Goal: Information Seeking & Learning: Check status

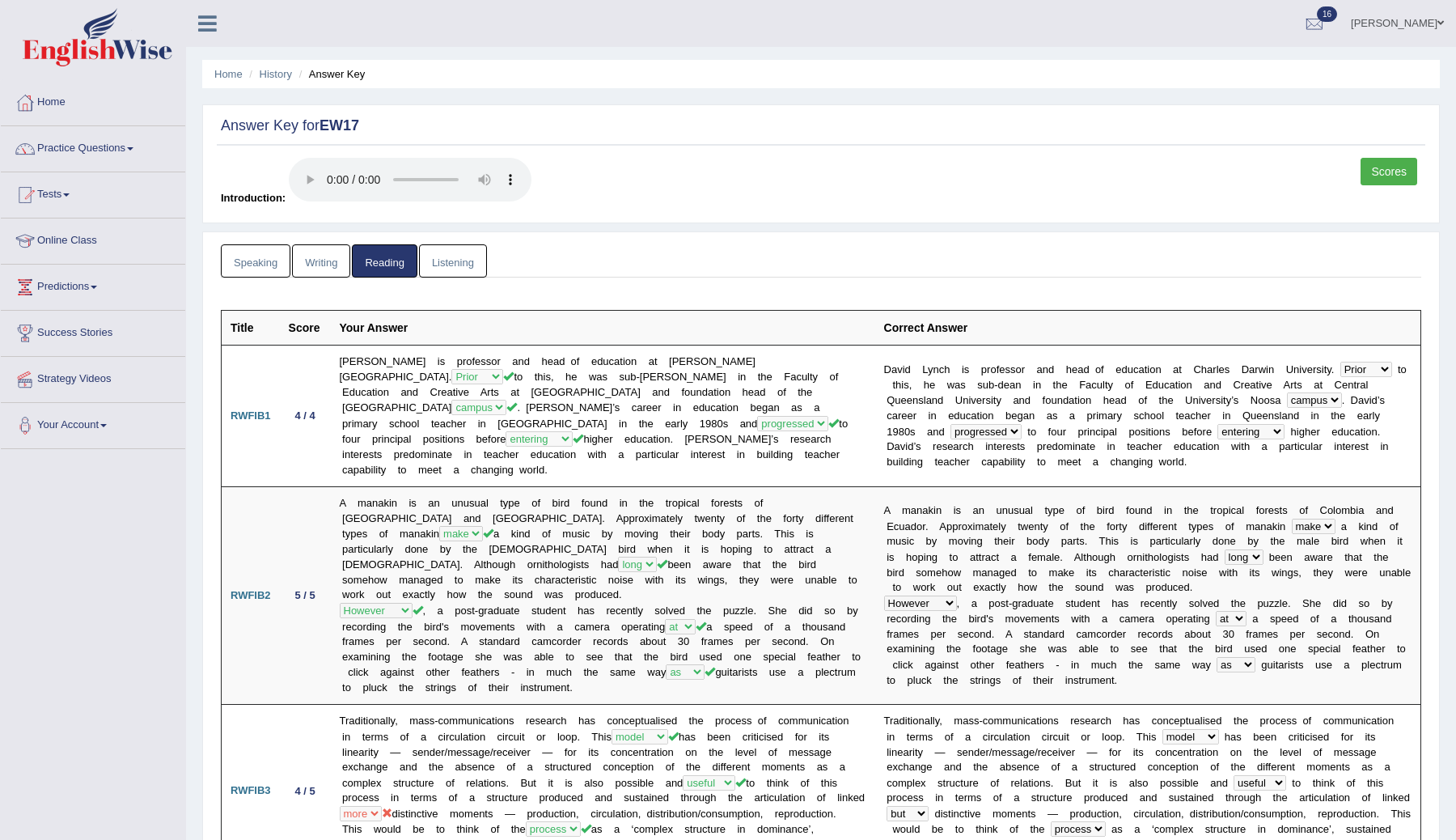
click at [448, 256] on link "Listening" at bounding box center [453, 260] width 68 height 33
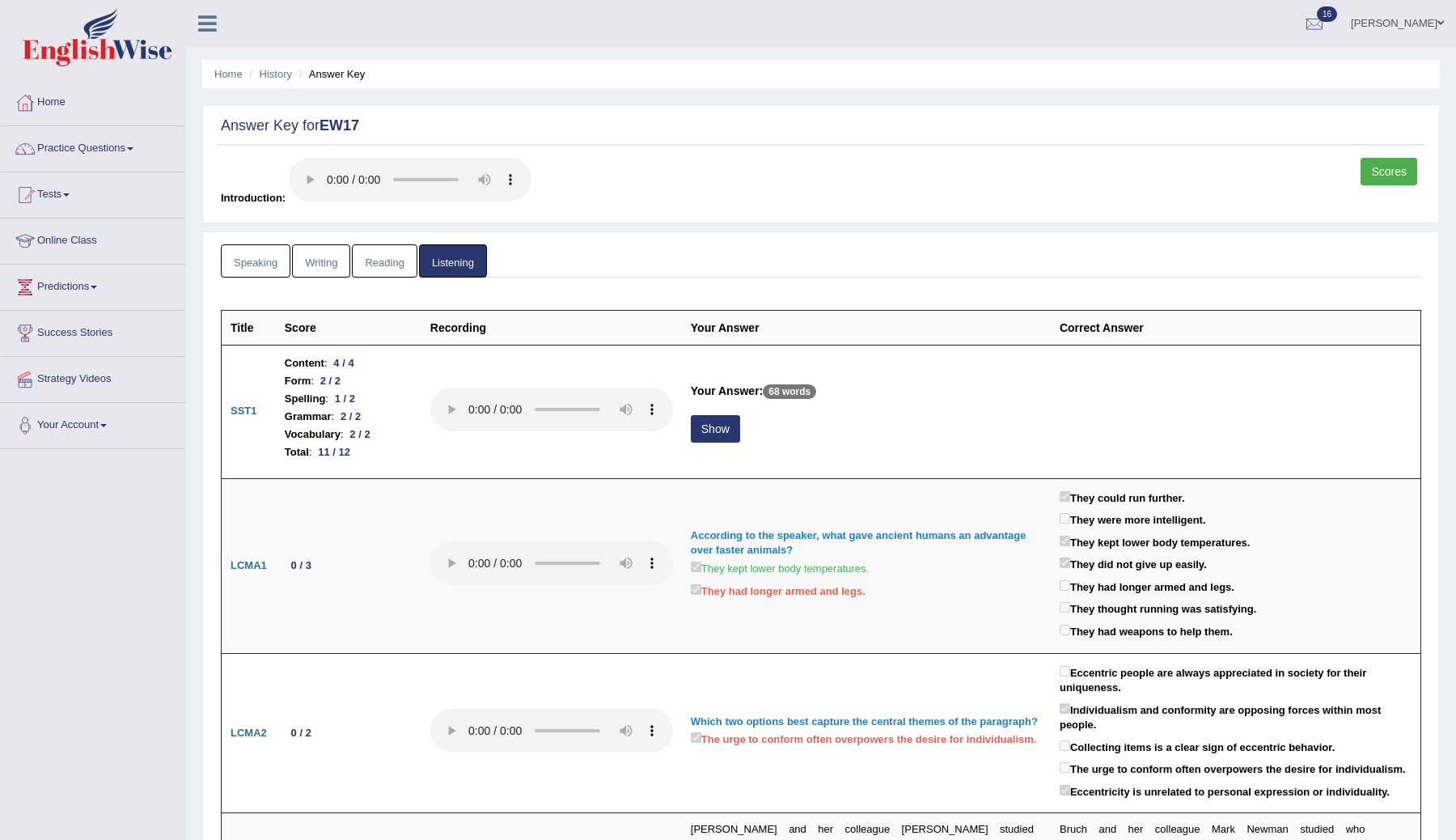
click at [328, 265] on link "Writing" at bounding box center [320, 260] width 59 height 33
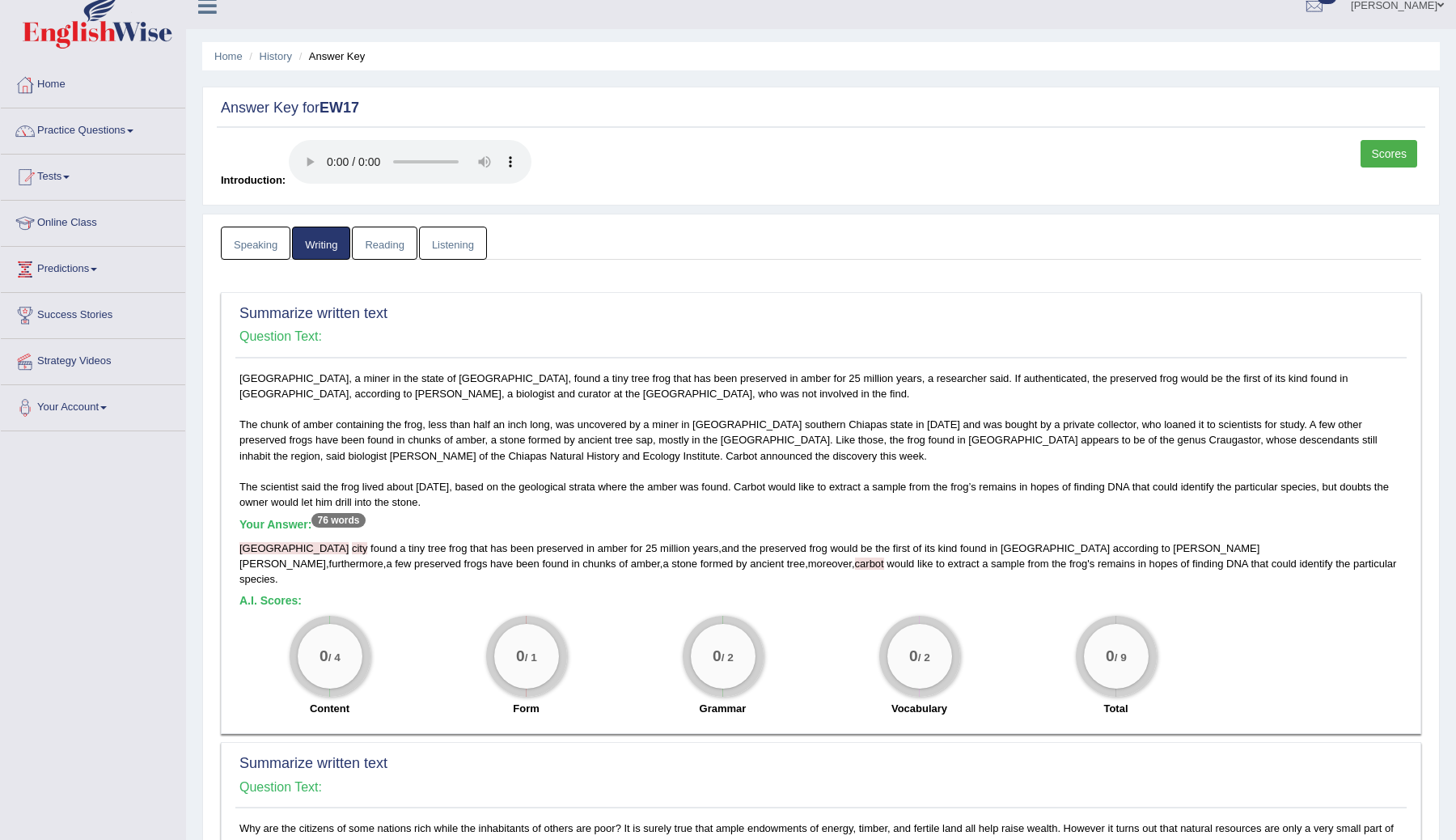
scroll to position [14, 0]
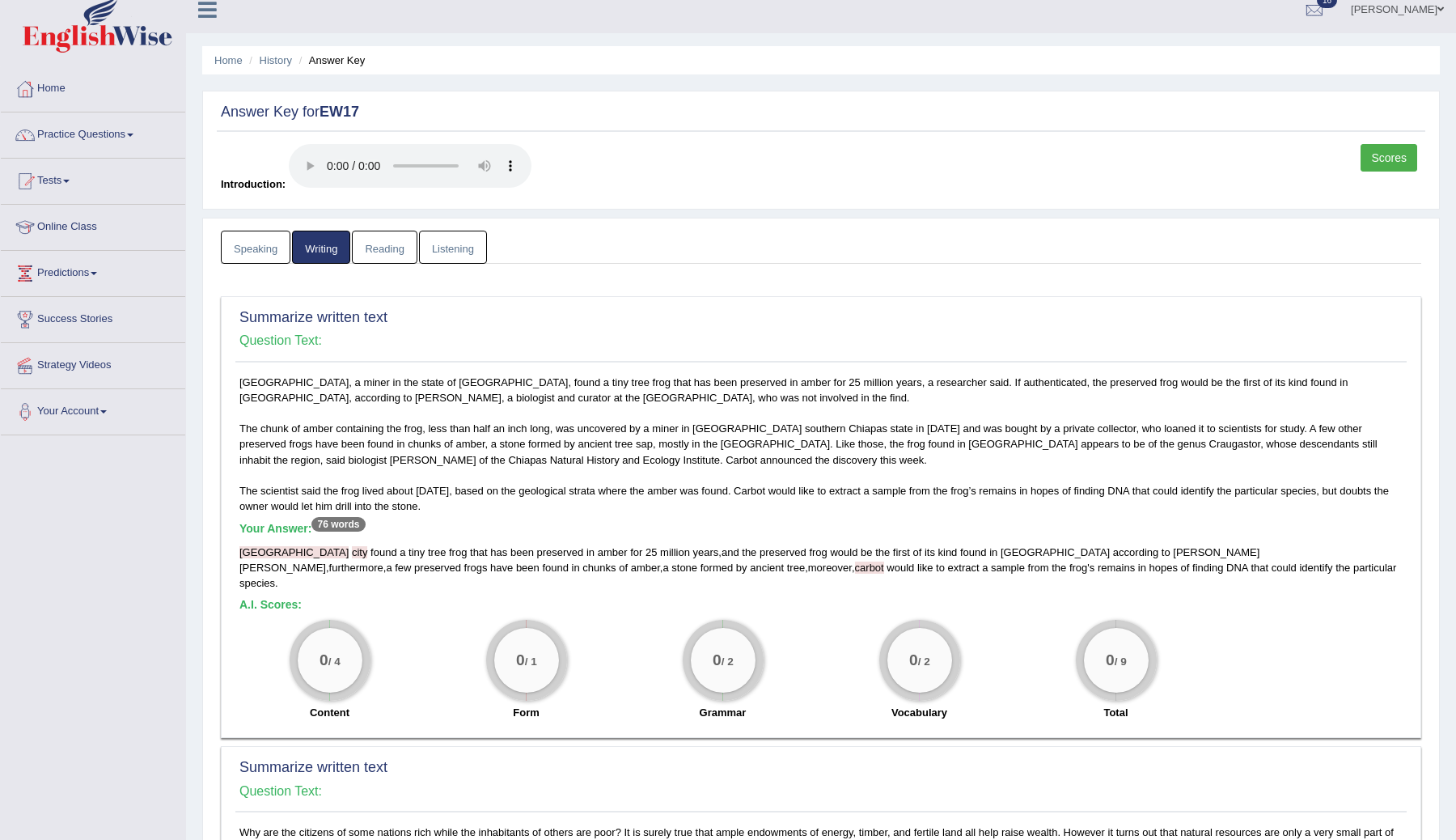
click at [456, 252] on link "Listening" at bounding box center [453, 247] width 68 height 33
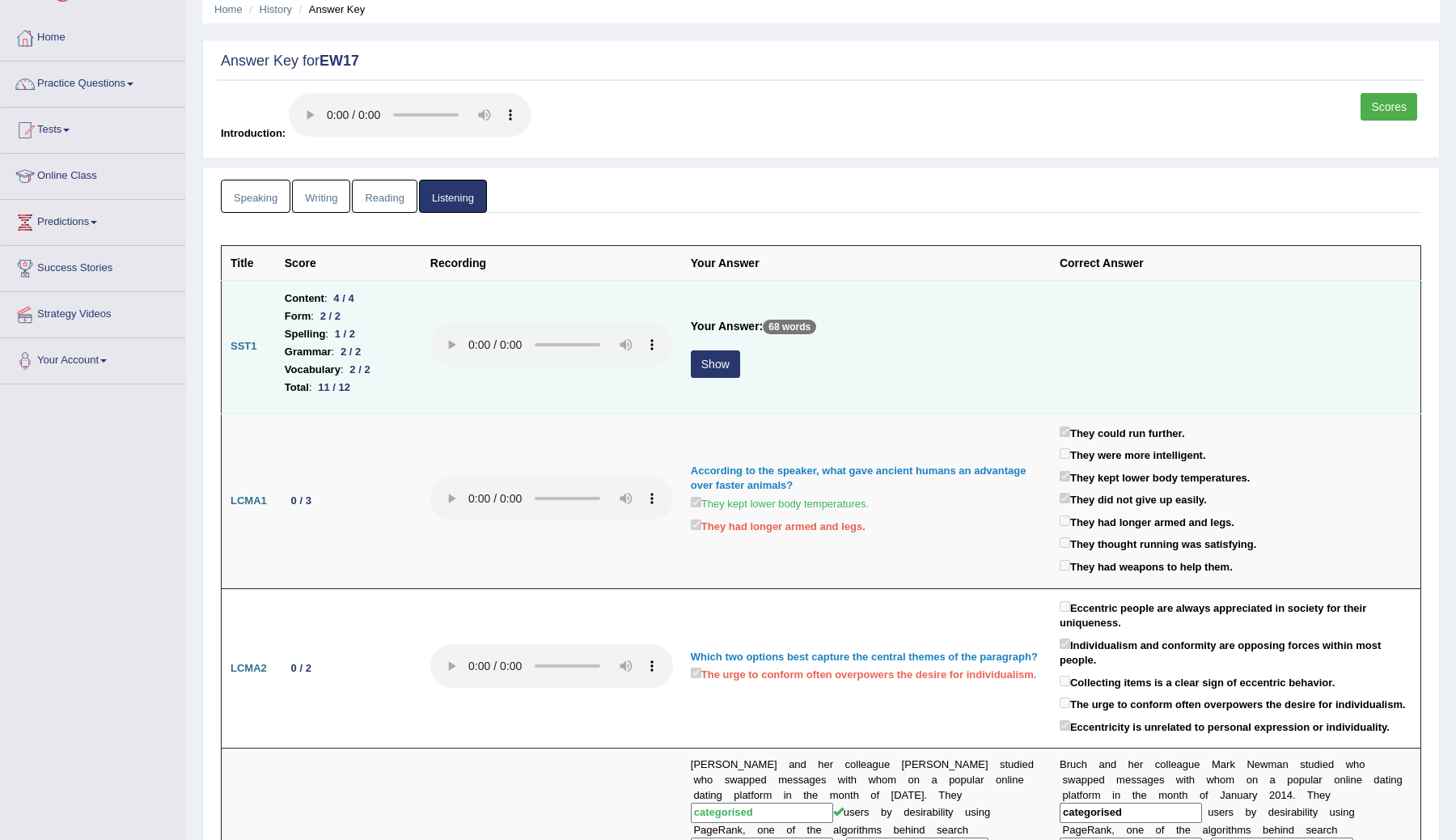
scroll to position [0, 0]
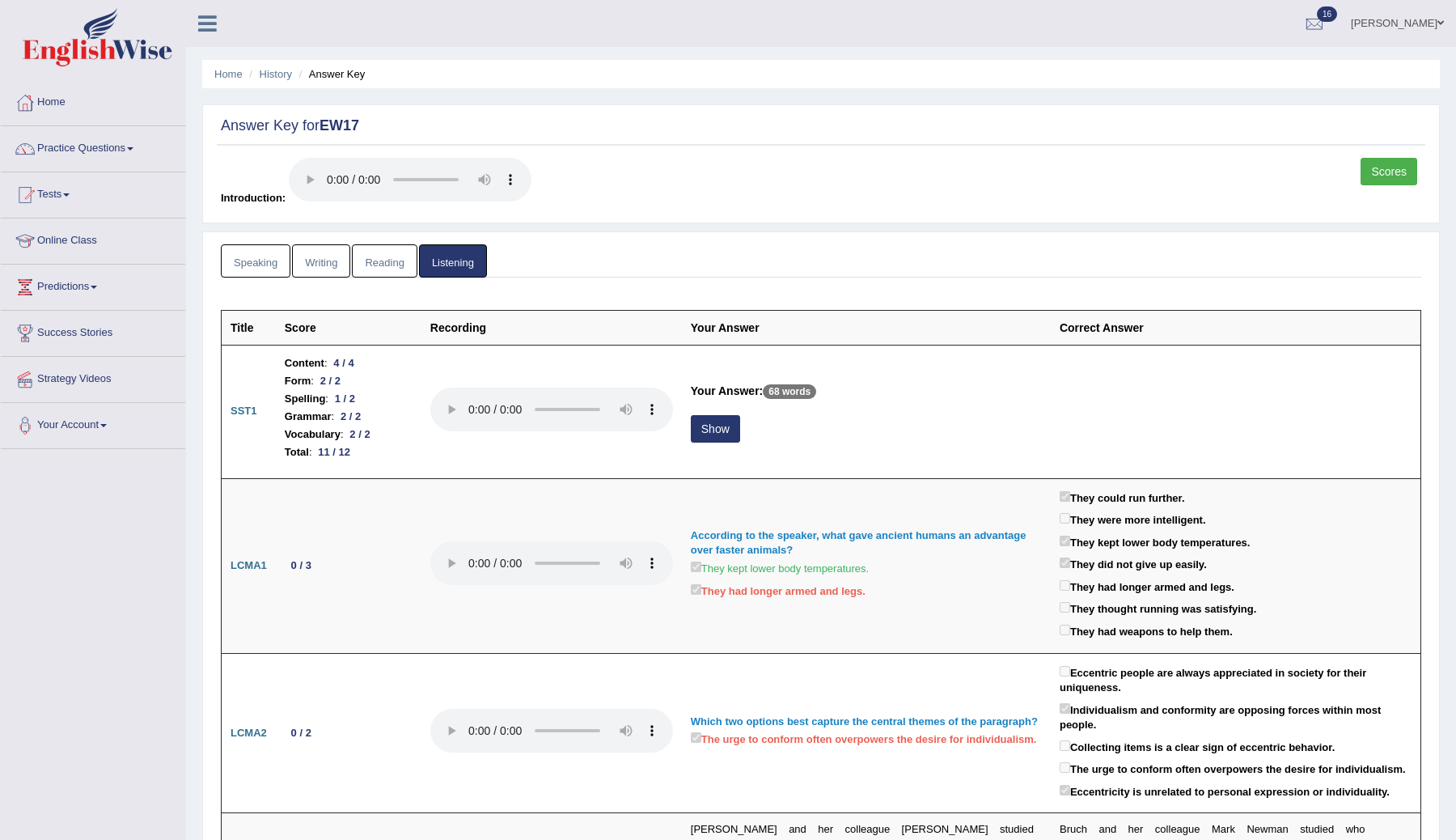
click at [258, 264] on link "Speaking" at bounding box center [256, 260] width 70 height 33
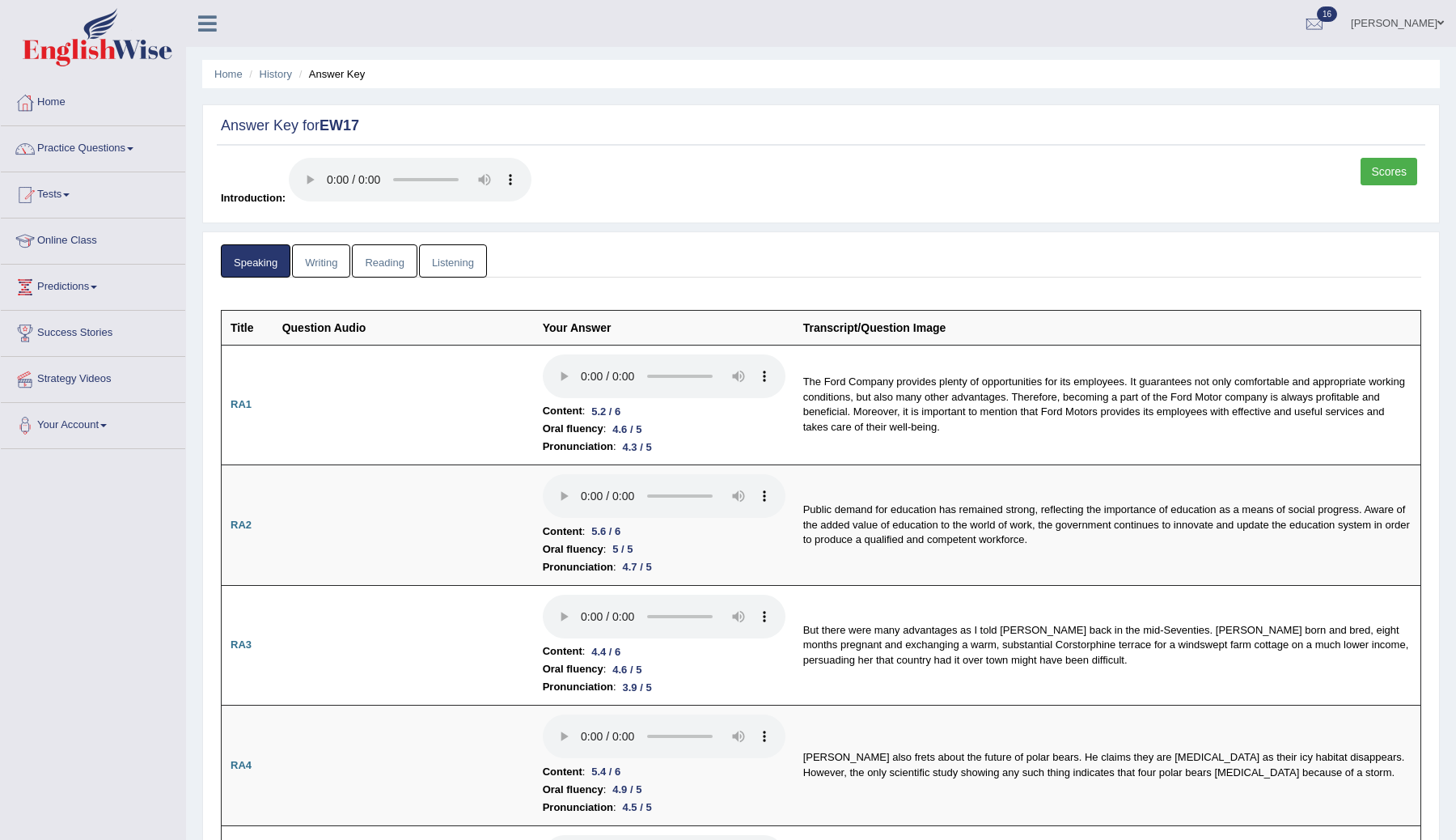
click at [1395, 169] on link "Scores" at bounding box center [1388, 172] width 57 height 28
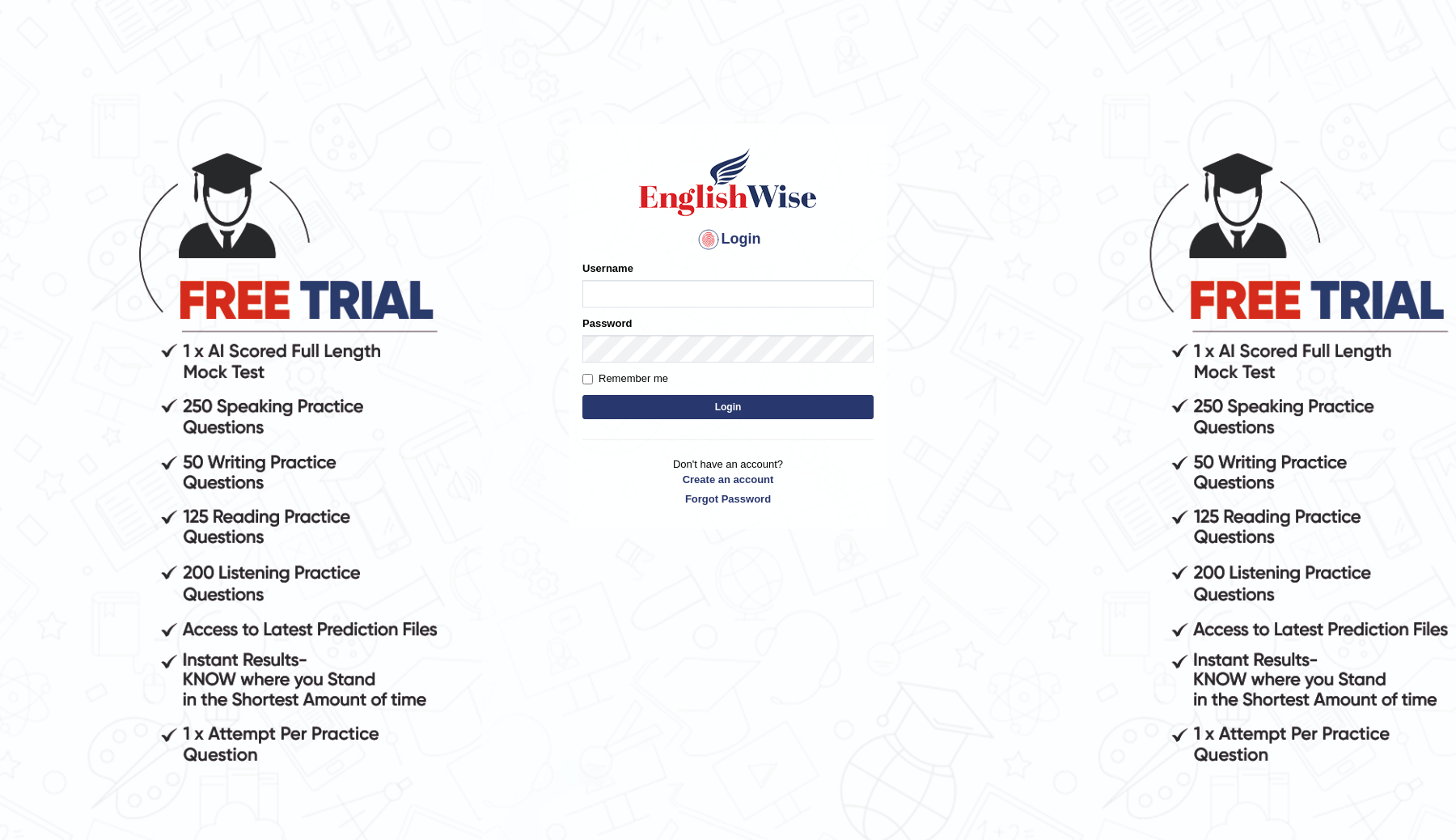
type input "ChimiZam"
click at [704, 395] on button "Login" at bounding box center [728, 407] width 292 height 24
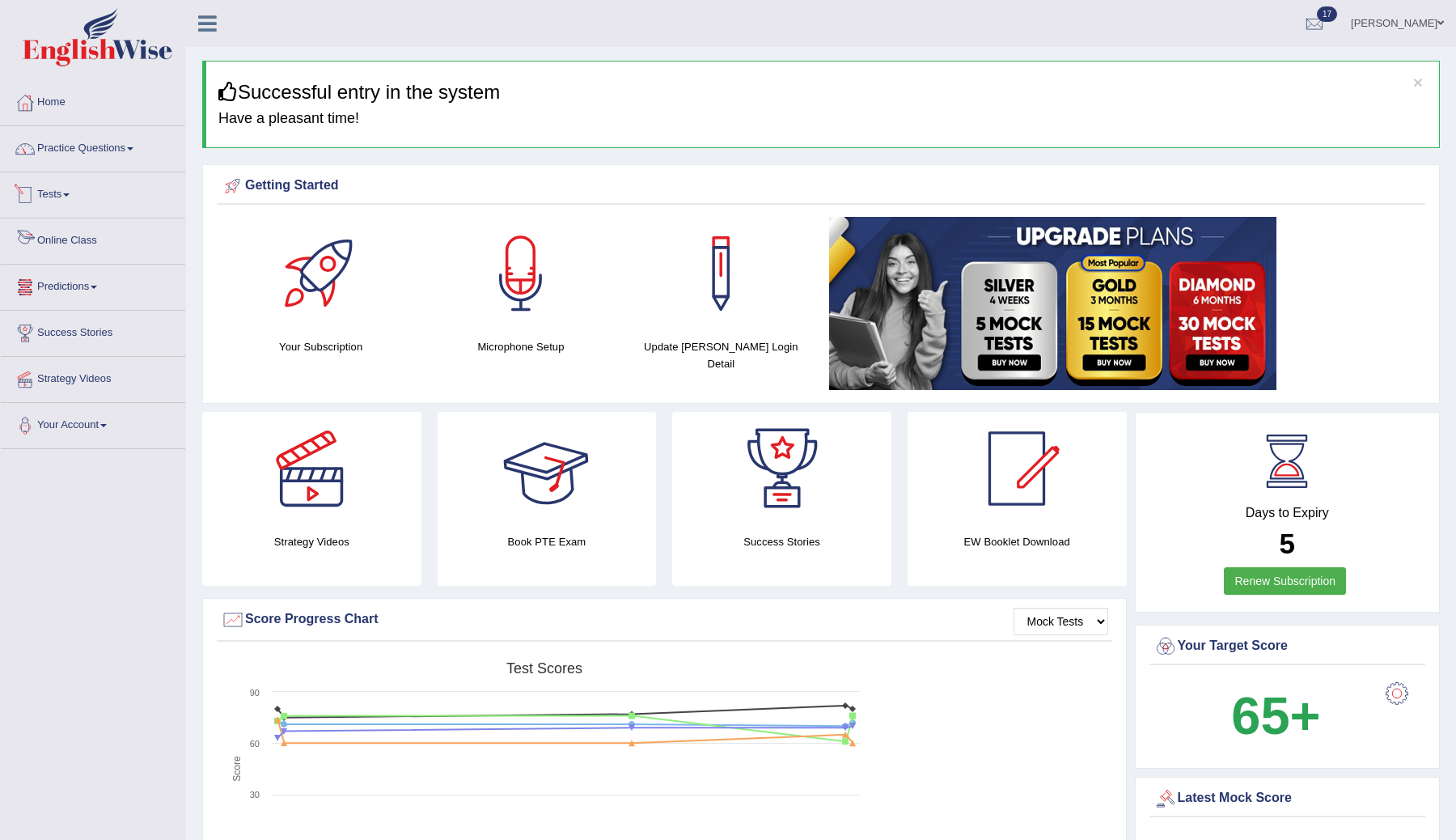
click at [70, 192] on link "Tests" at bounding box center [93, 192] width 184 height 41
click at [66, 293] on link "History" at bounding box center [105, 289] width 151 height 29
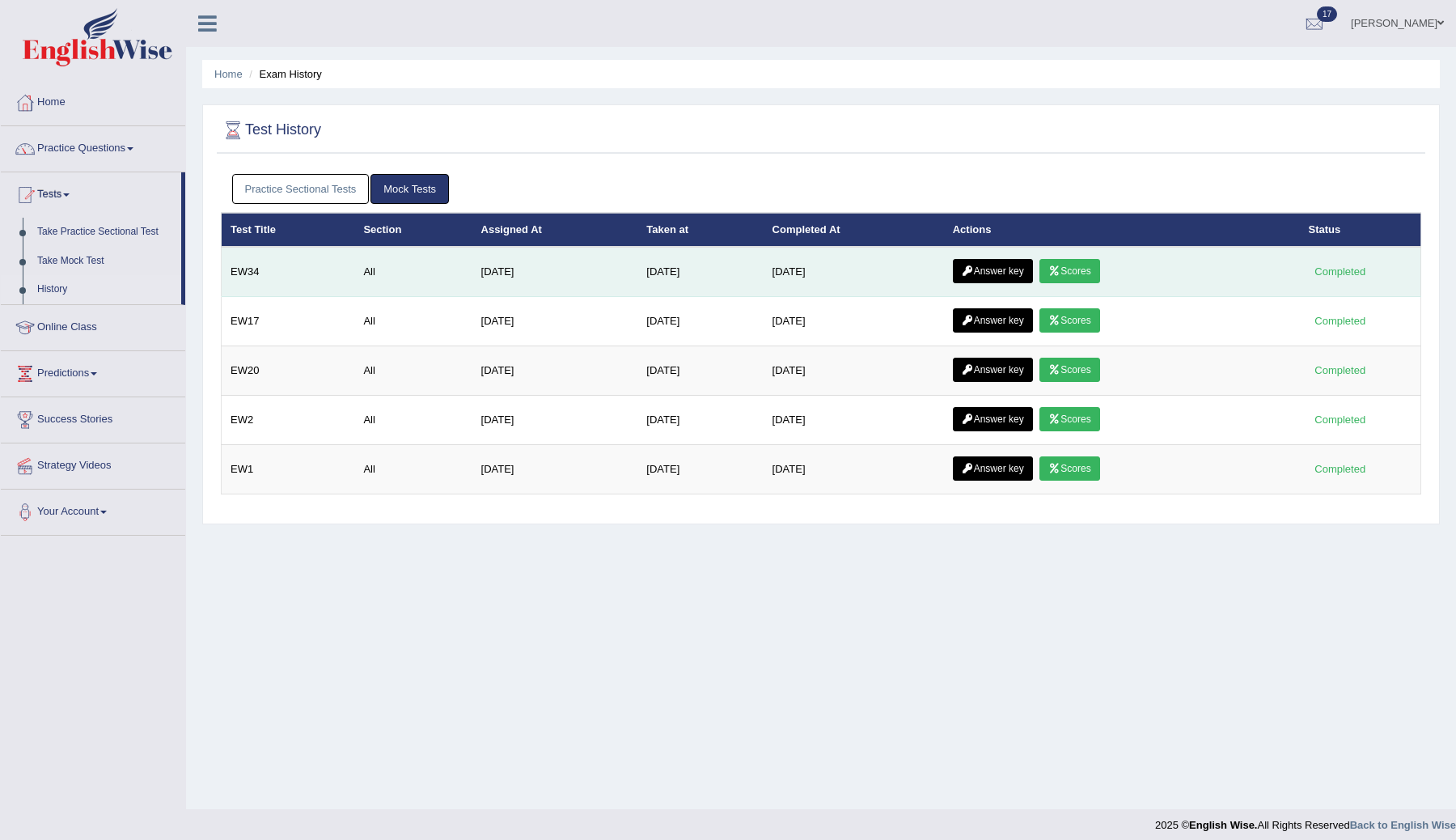
click at [1084, 268] on link "Scores" at bounding box center [1070, 271] width 60 height 24
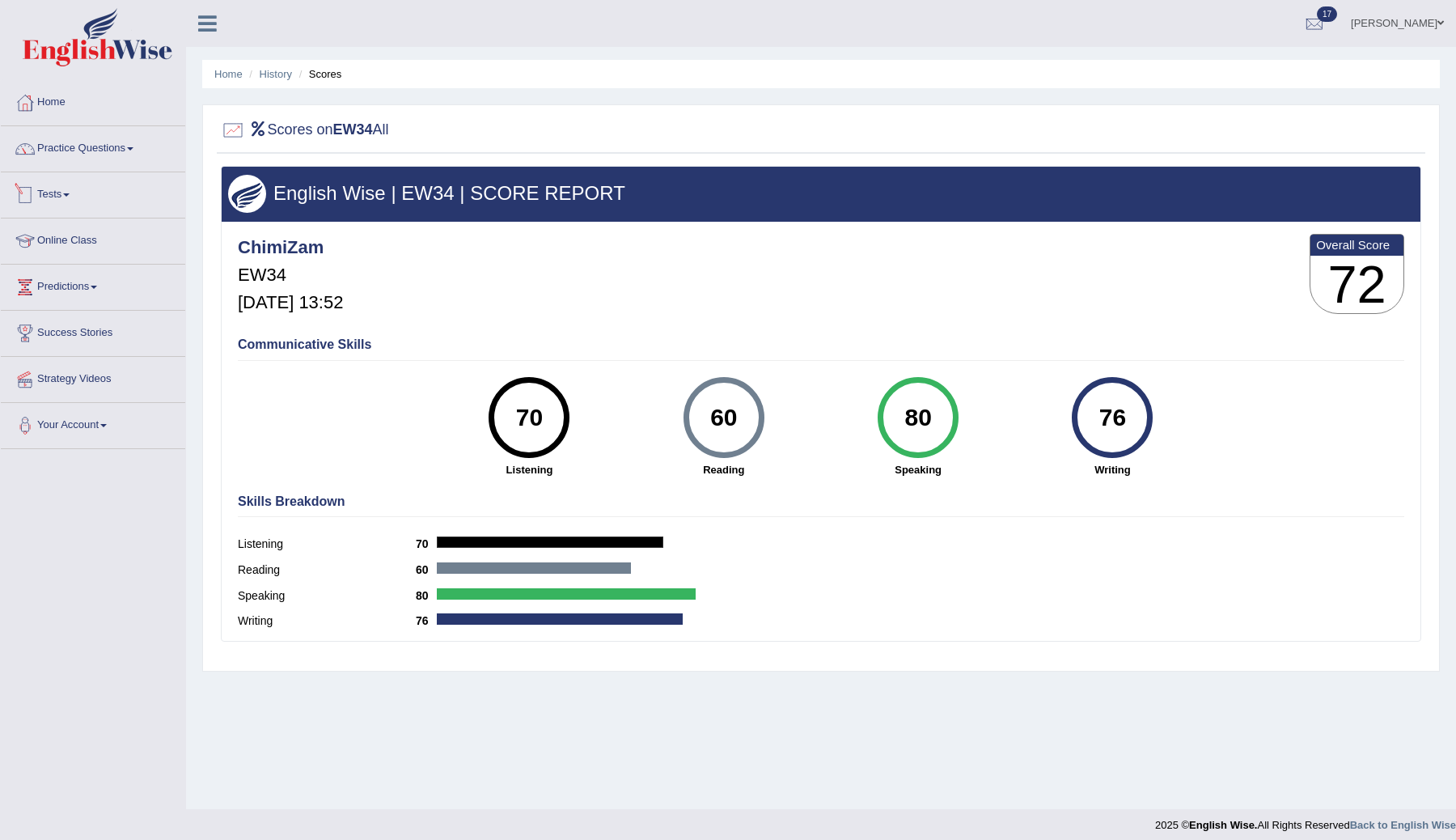
click at [62, 200] on link "Tests" at bounding box center [93, 192] width 184 height 41
click at [61, 288] on link "History" at bounding box center [105, 289] width 151 height 29
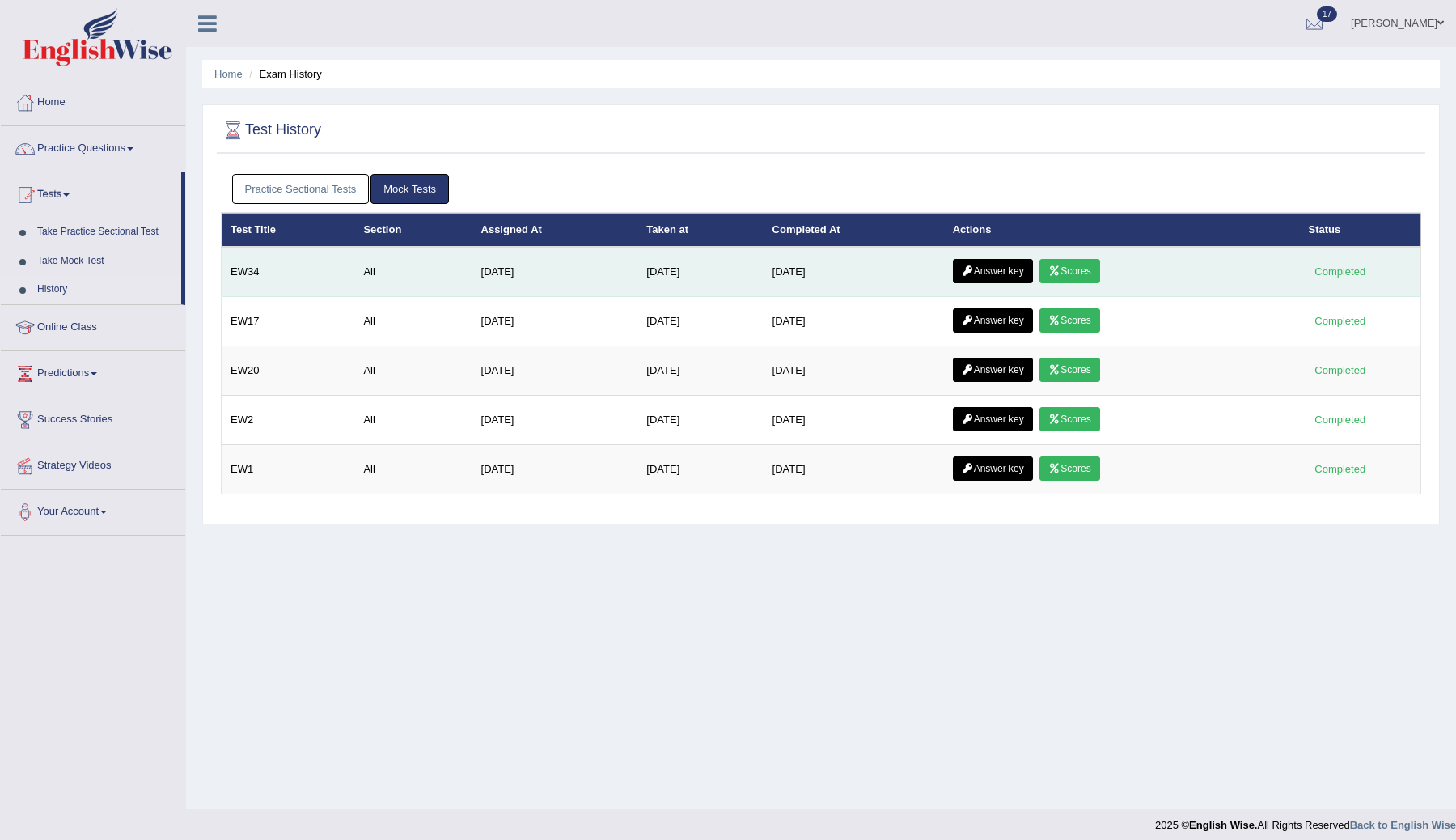
click at [974, 272] on icon at bounding box center [967, 271] width 12 height 10
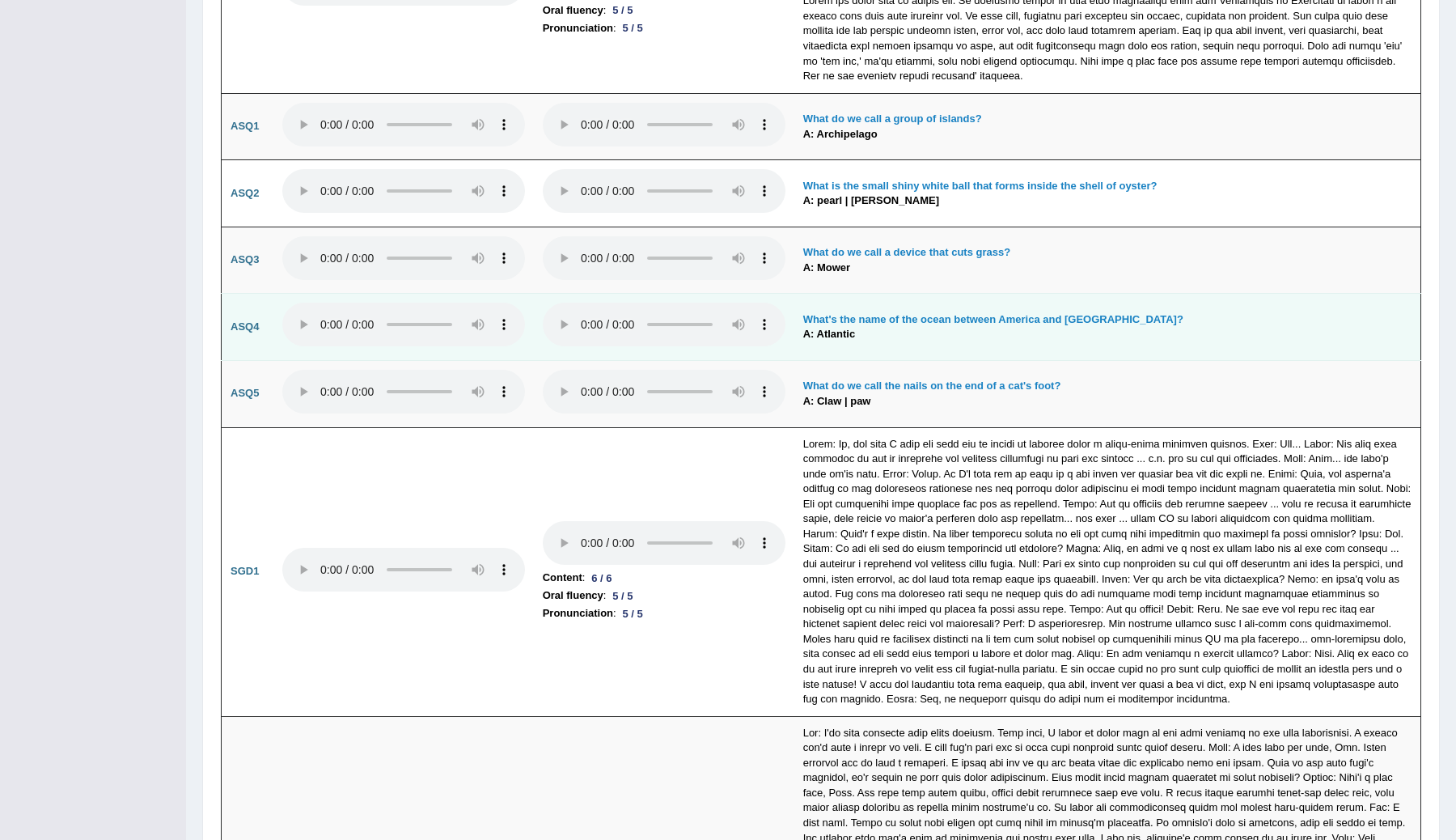
scroll to position [4687, 0]
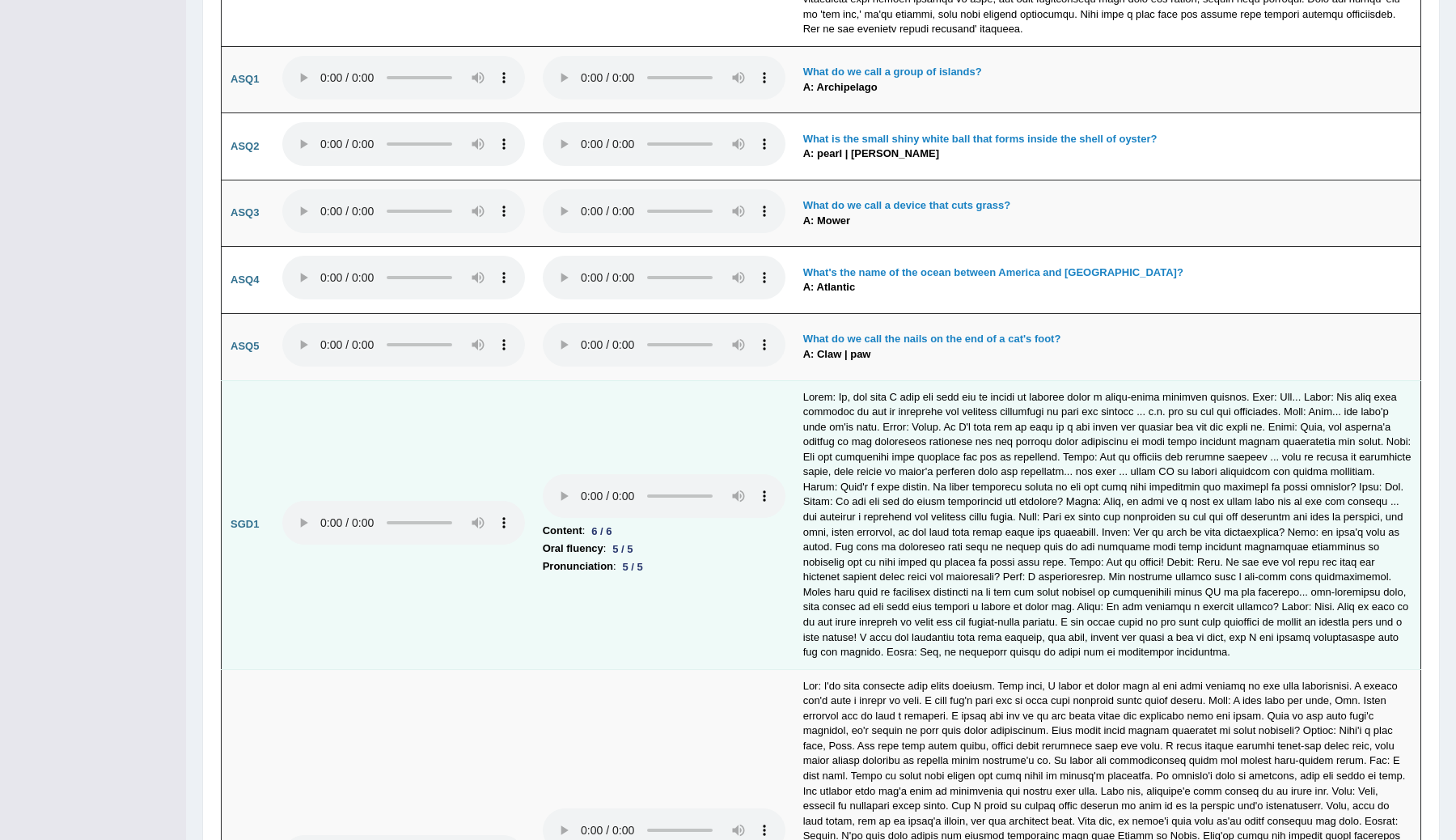
click at [672, 380] on td "Content : 6 / 6 Oral fluency : 5 / 5 Pronunciation : 5 / 5" at bounding box center [664, 525] width 261 height 289
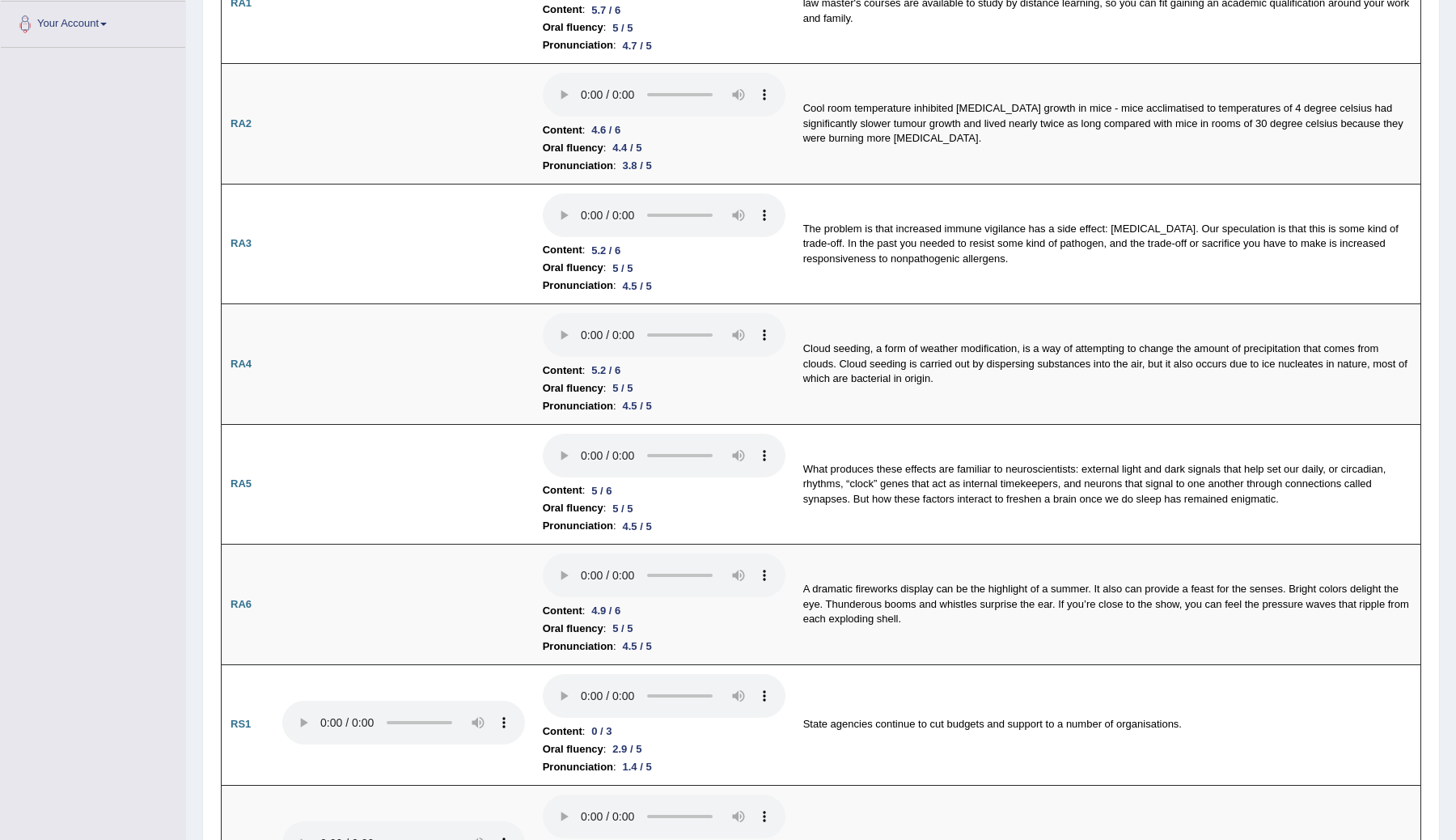
scroll to position [0, 0]
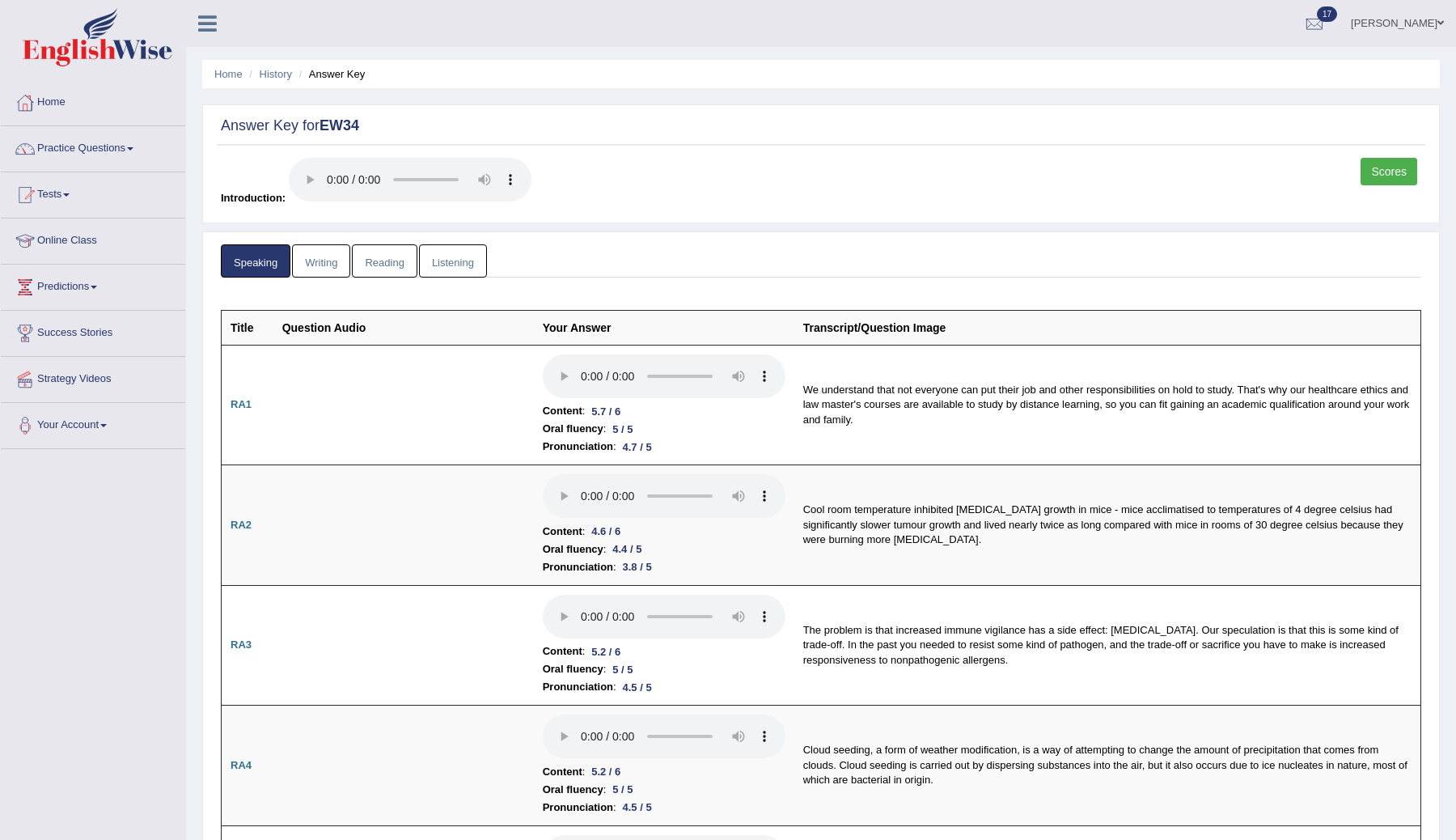
click at [334, 273] on link "Writing" at bounding box center [320, 260] width 59 height 33
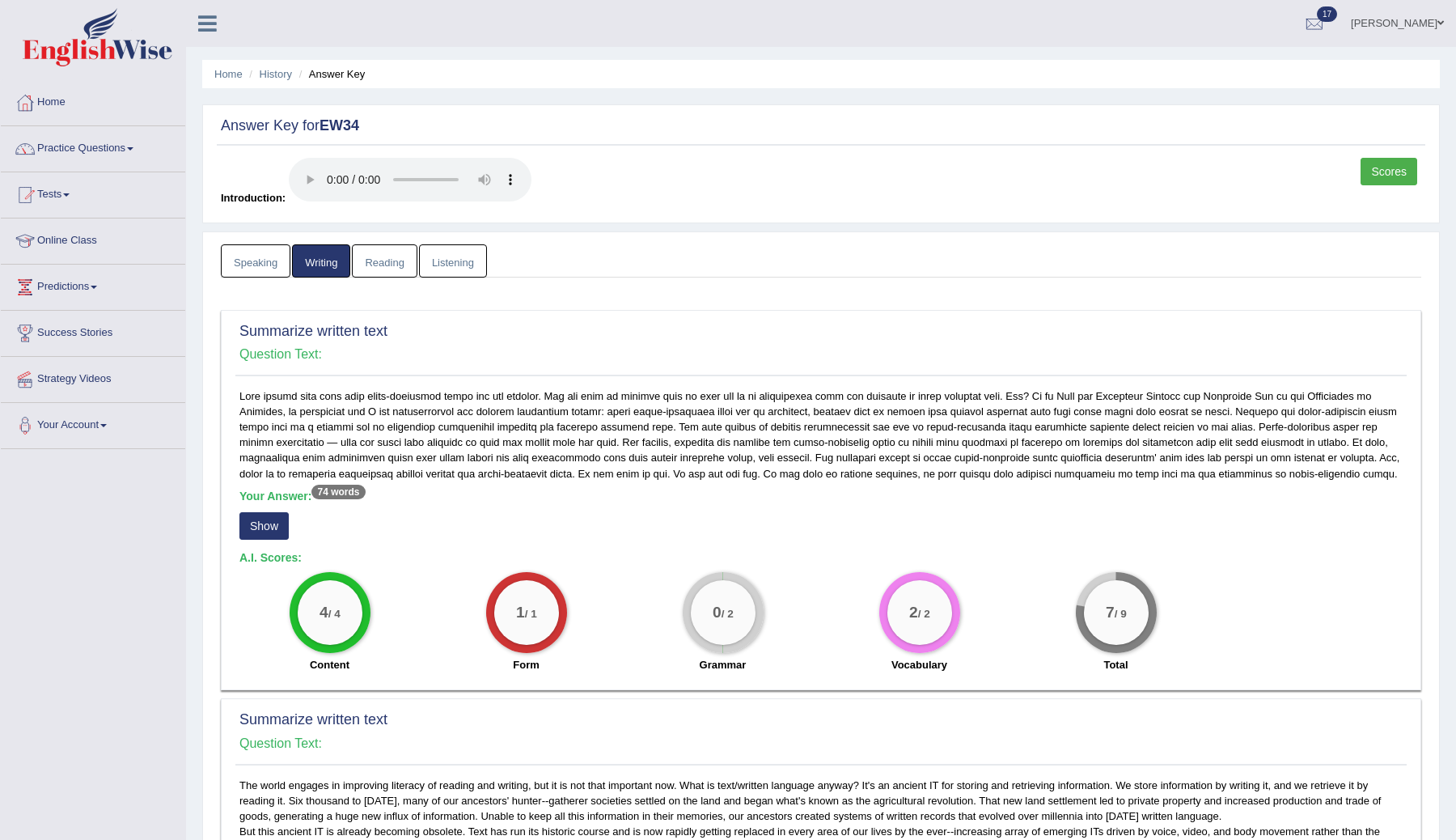
click at [273, 519] on button "Show" at bounding box center [265, 526] width 50 height 28
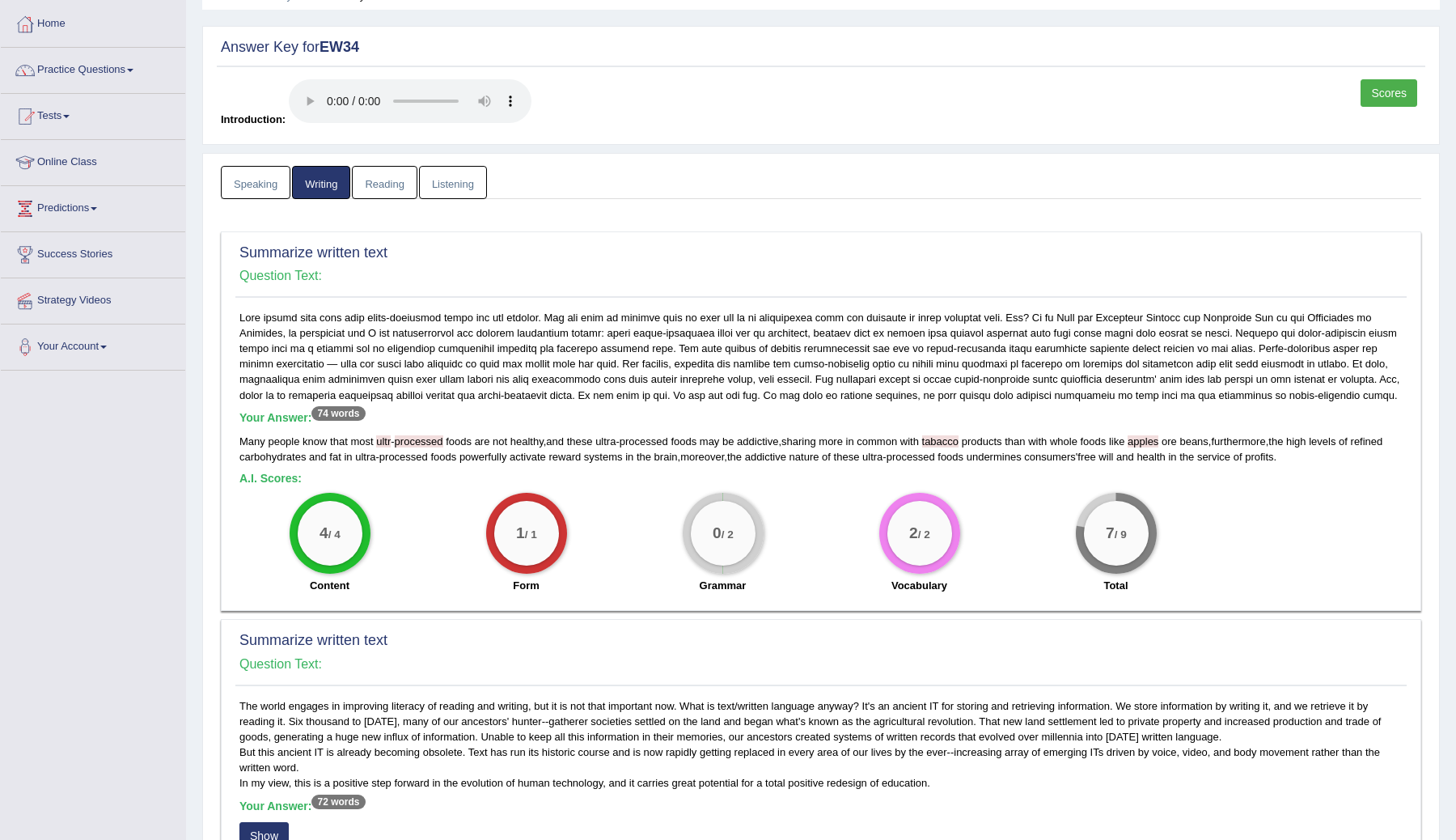
scroll to position [87, 0]
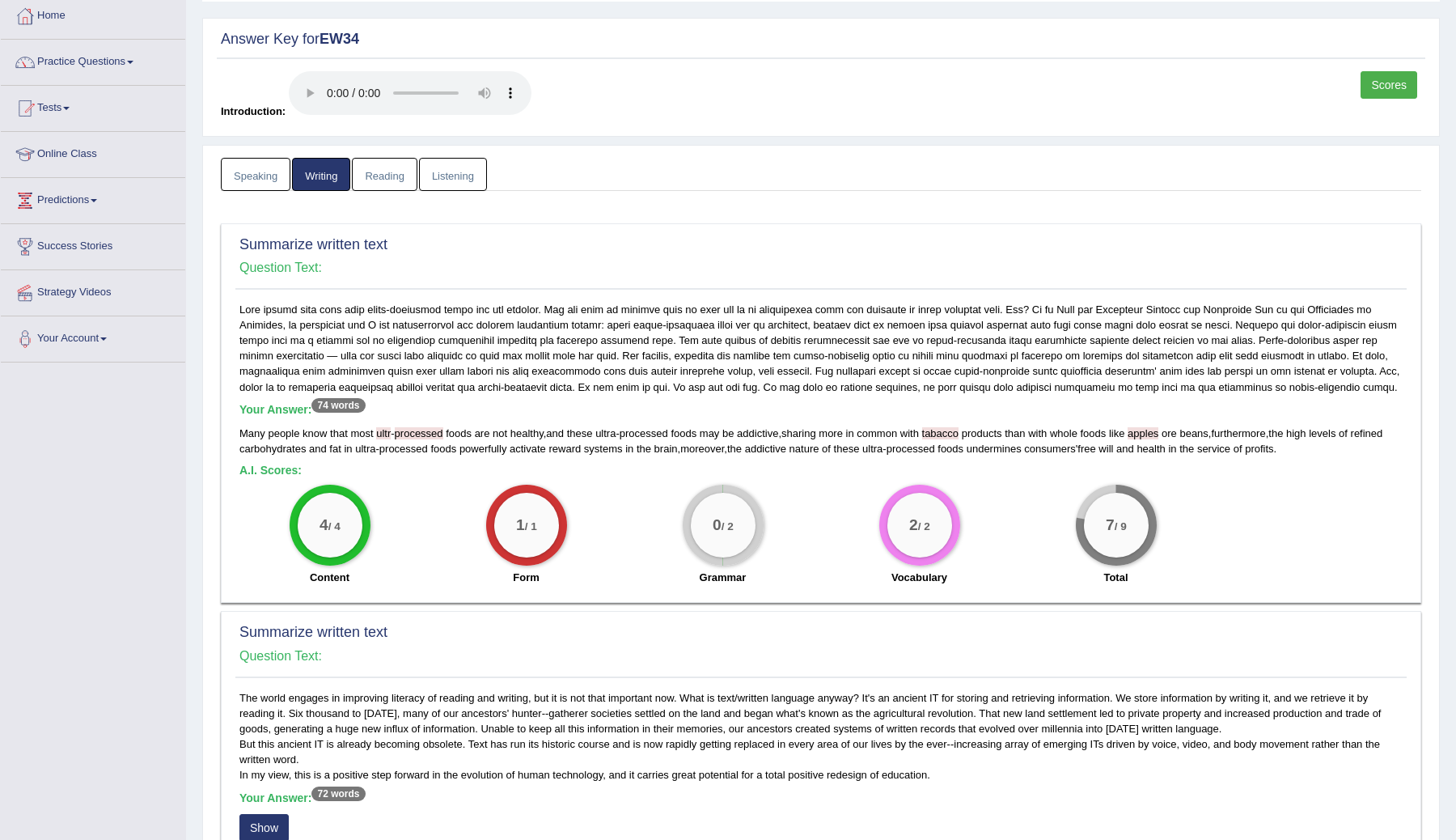
click at [394, 435] on span "-" at bounding box center [392, 433] width 3 height 12
click at [394, 430] on span "-" at bounding box center [392, 433] width 3 height 12
click at [394, 431] on span "-" at bounding box center [392, 433] width 3 height 12
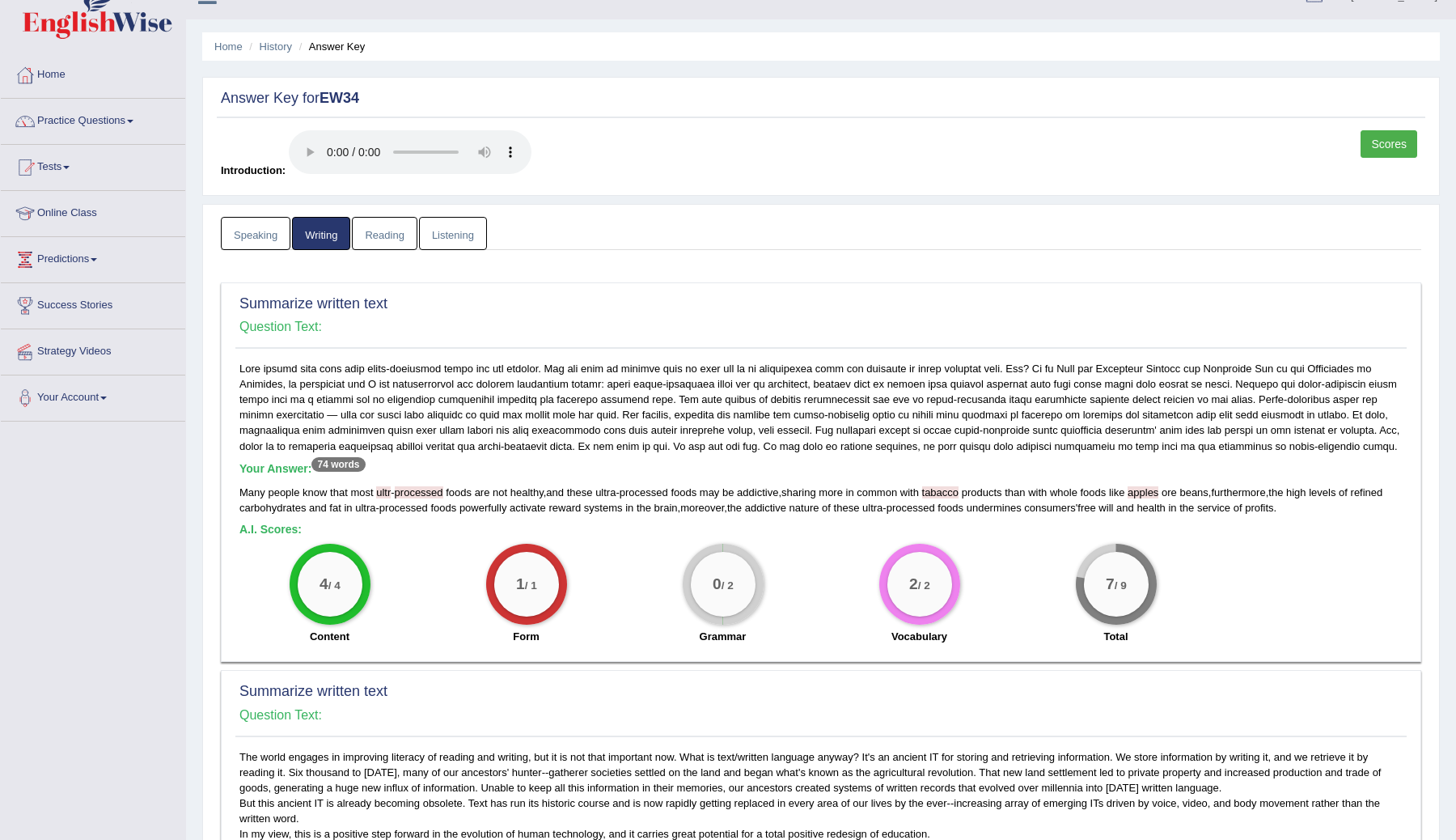
scroll to position [34, 0]
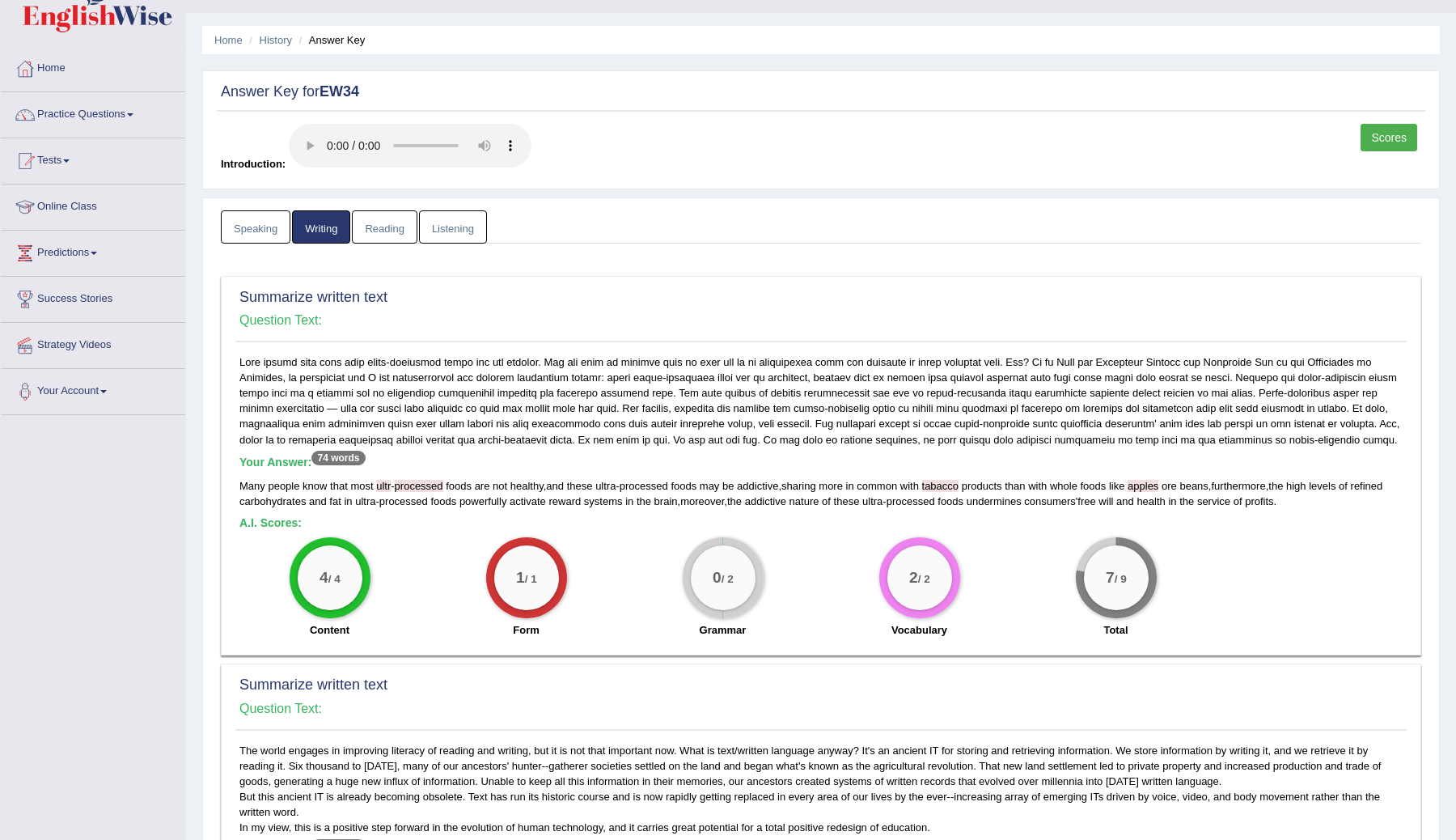
click at [1177, 486] on span "ore" at bounding box center [1168, 486] width 15 height 12
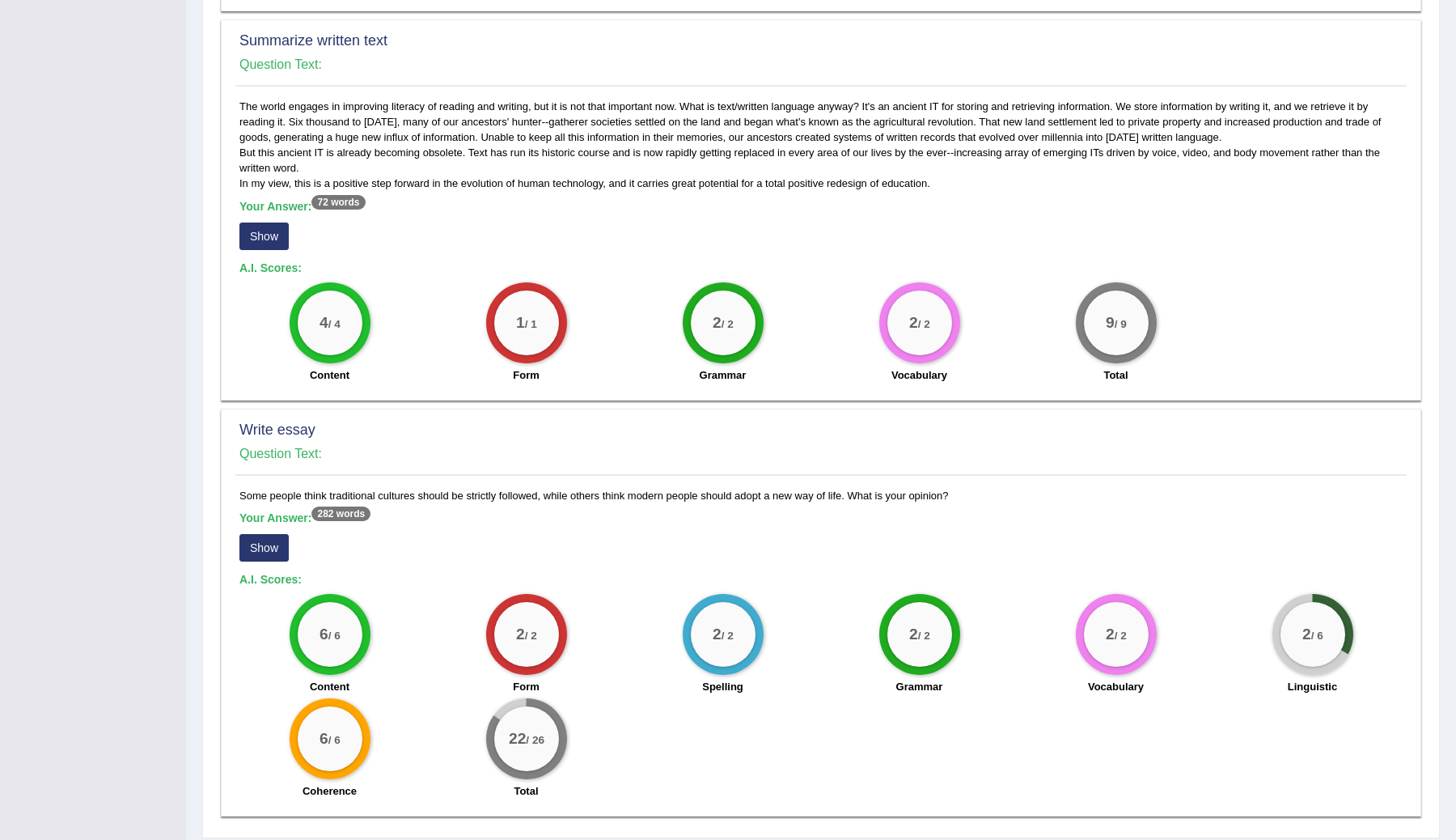
scroll to position [730, 0]
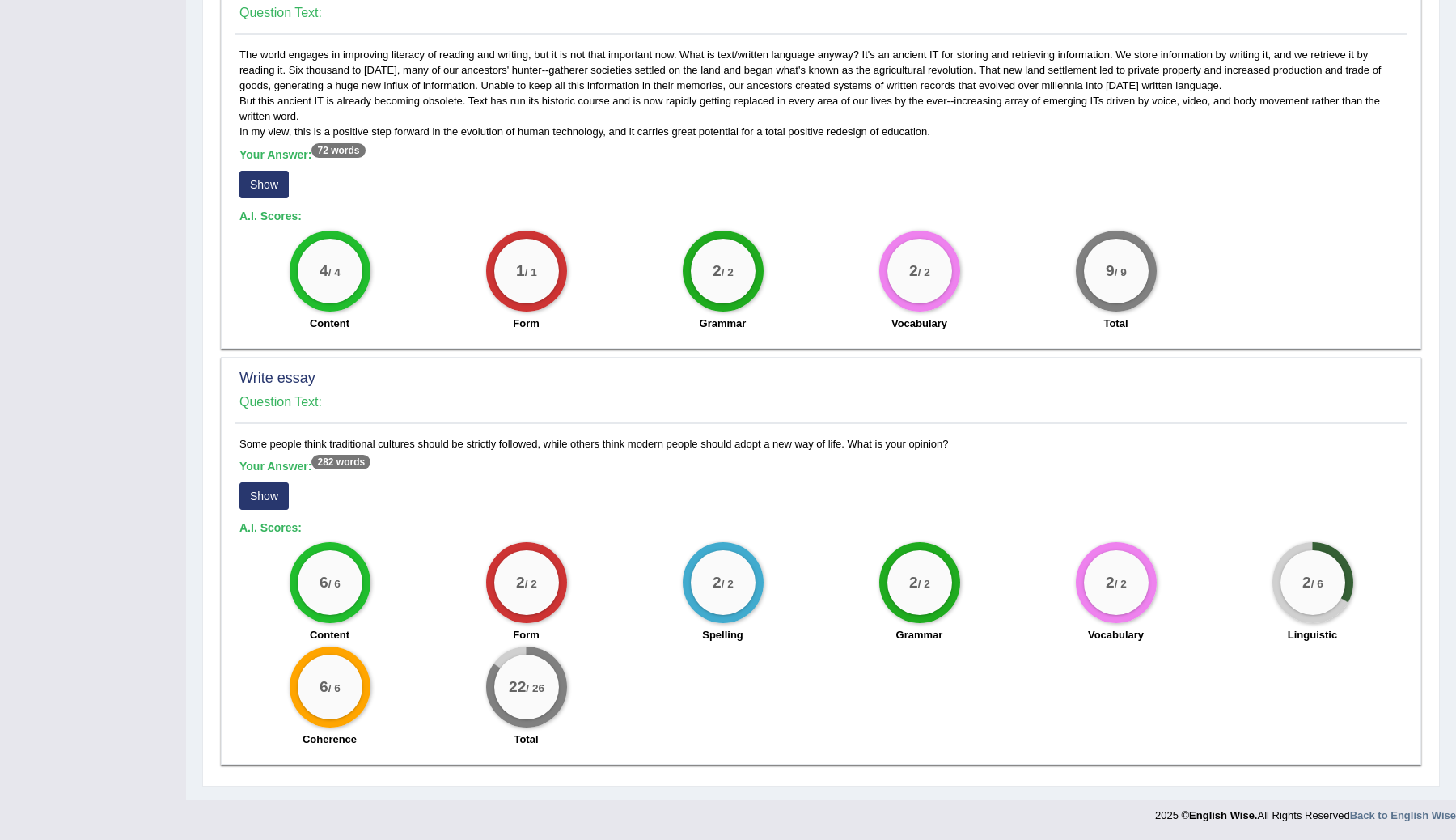
click at [273, 487] on button "Show" at bounding box center [265, 496] width 50 height 28
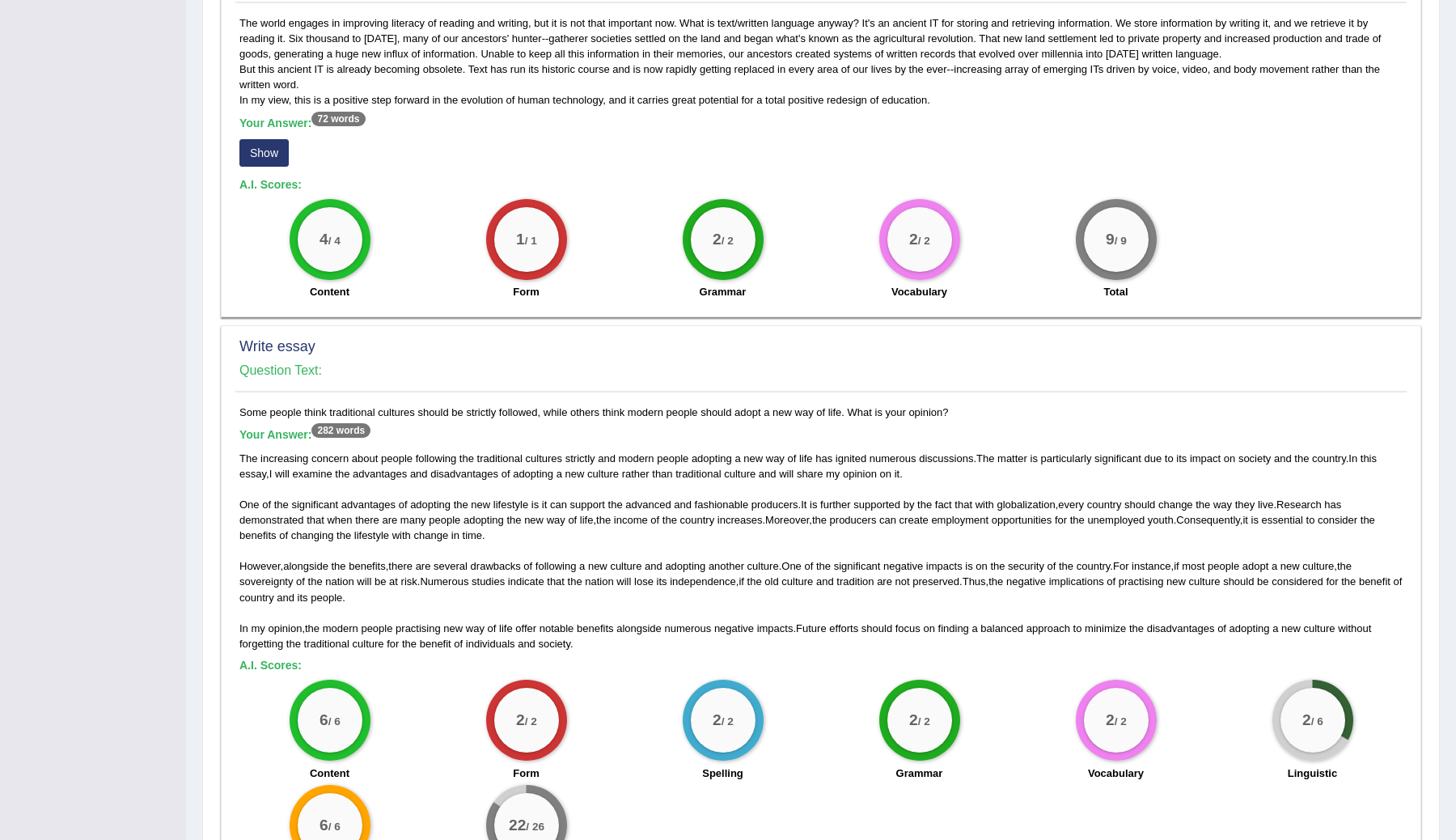
scroll to position [900, 0]
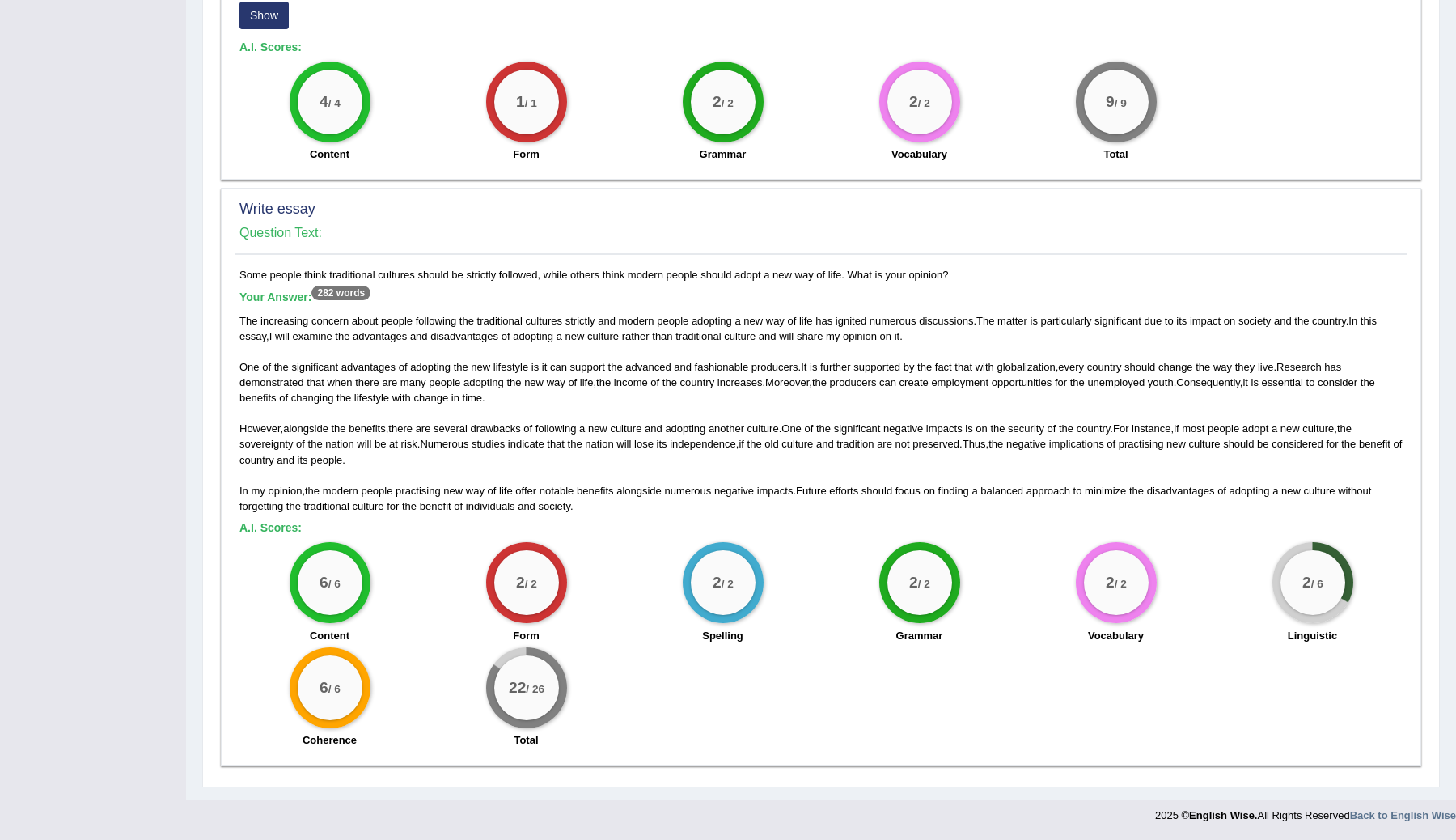
drag, startPoint x: 242, startPoint y: 270, endPoint x: 976, endPoint y: 281, distance: 734.1
click at [976, 281] on div "Some people think traditional cultures should be strictly followed, while other…" at bounding box center [821, 512] width 1171 height 490
copy div "Some people think traditional cultures should be strictly followed, while other…"
click at [537, 275] on div "Some people think traditional cultures should be strictly followed, while other…" at bounding box center [821, 512] width 1171 height 490
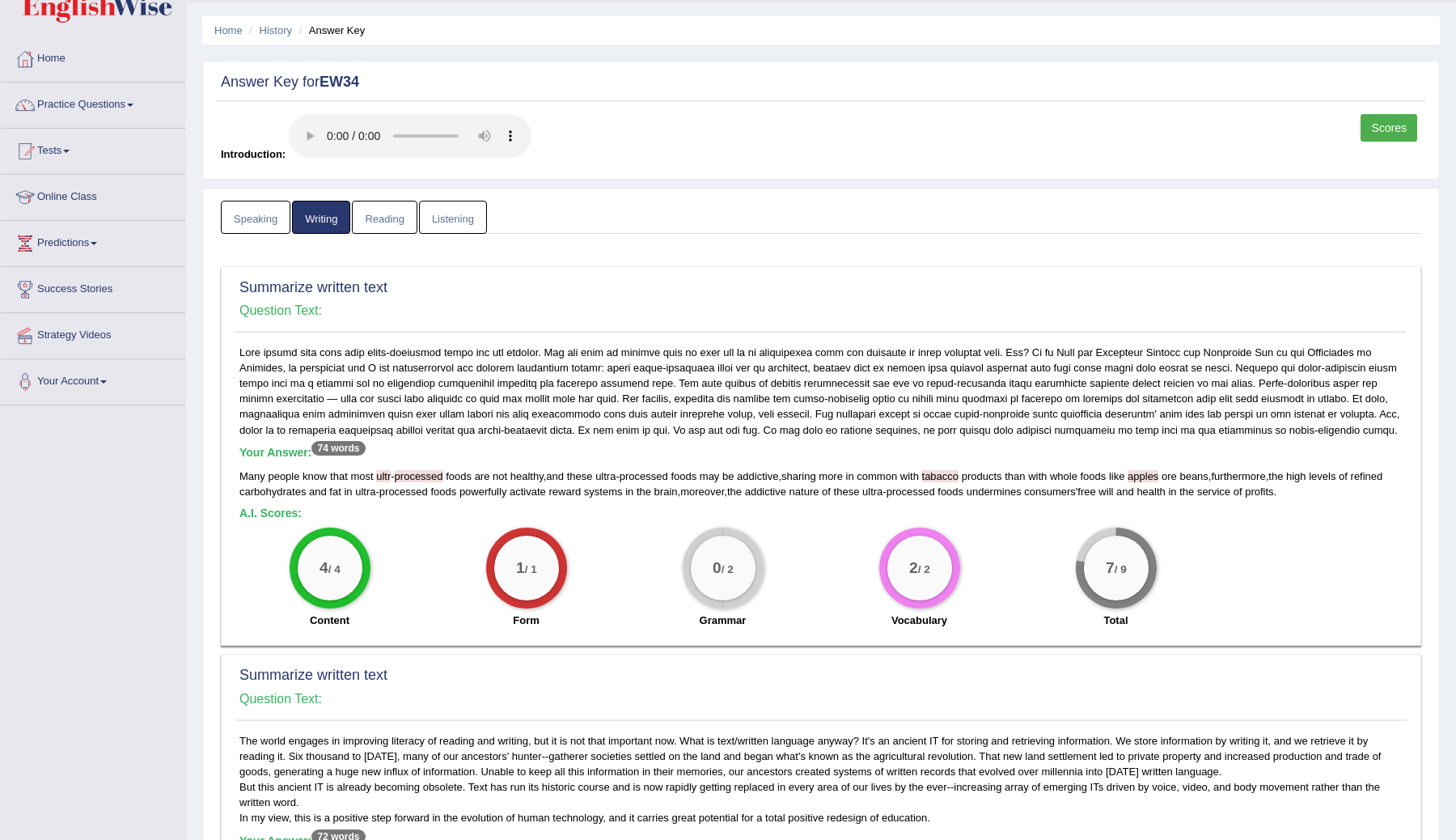
scroll to position [0, 0]
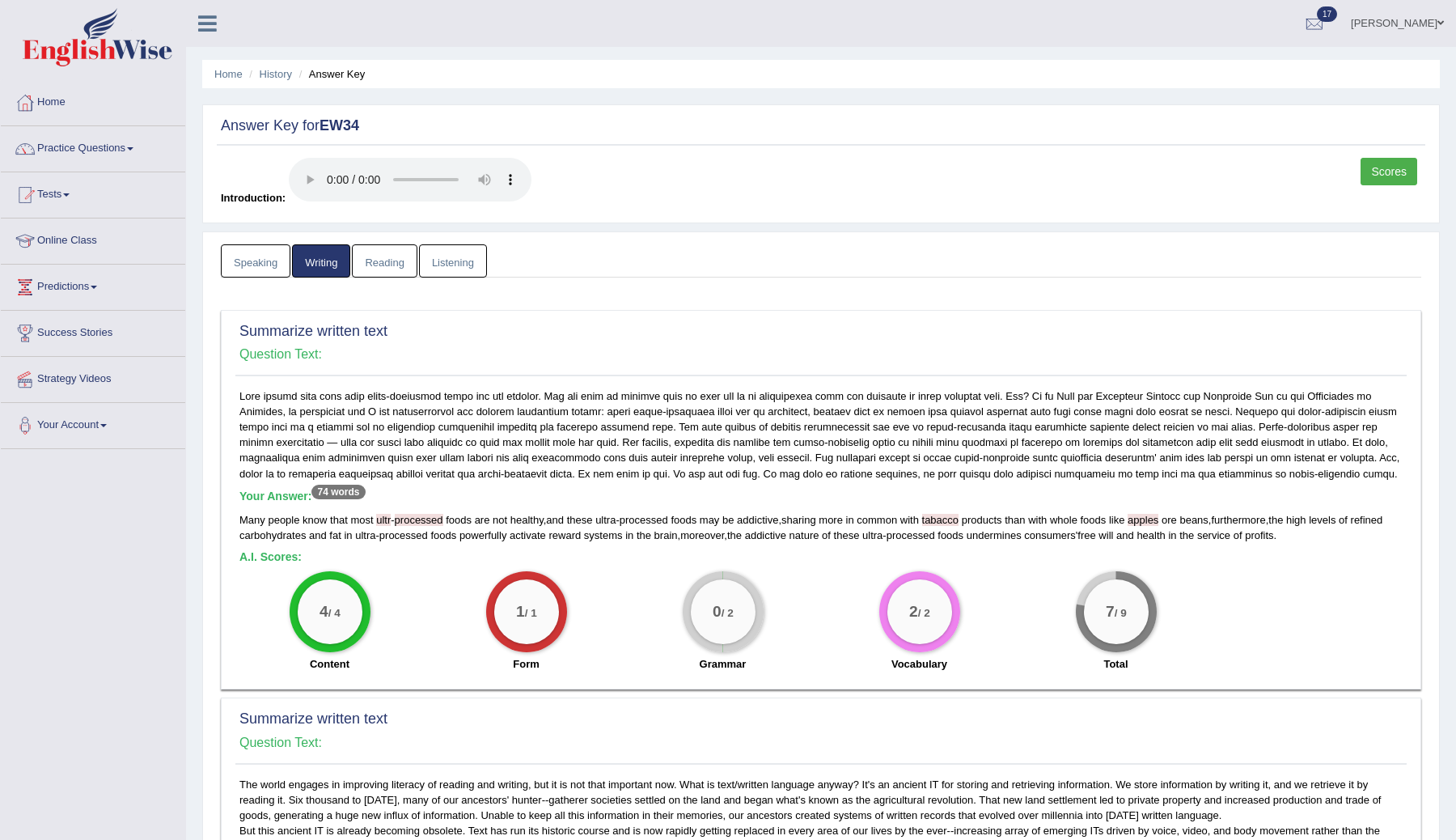
click at [382, 261] on link "Reading" at bounding box center [384, 260] width 65 height 33
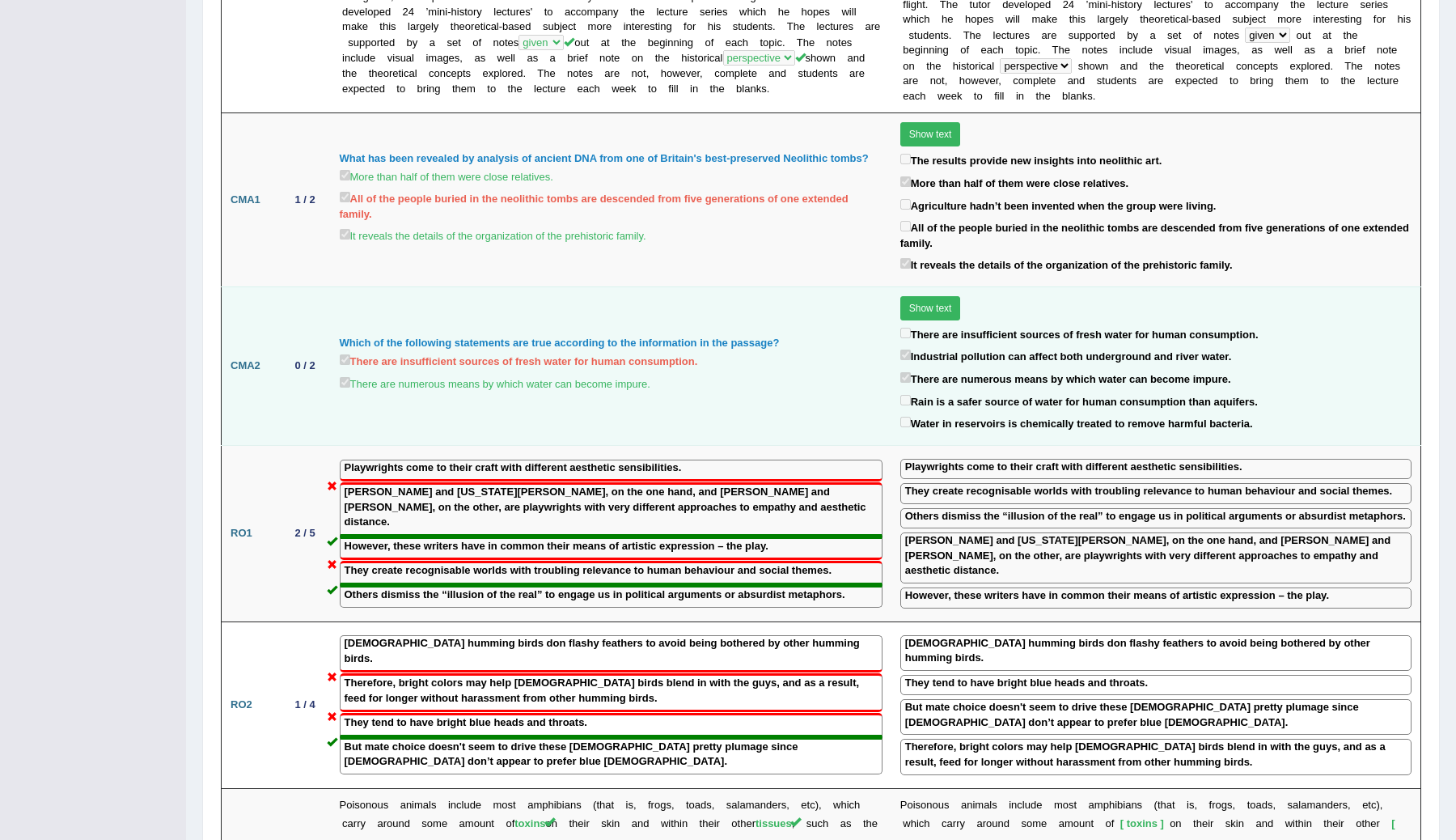
scroll to position [1519, 0]
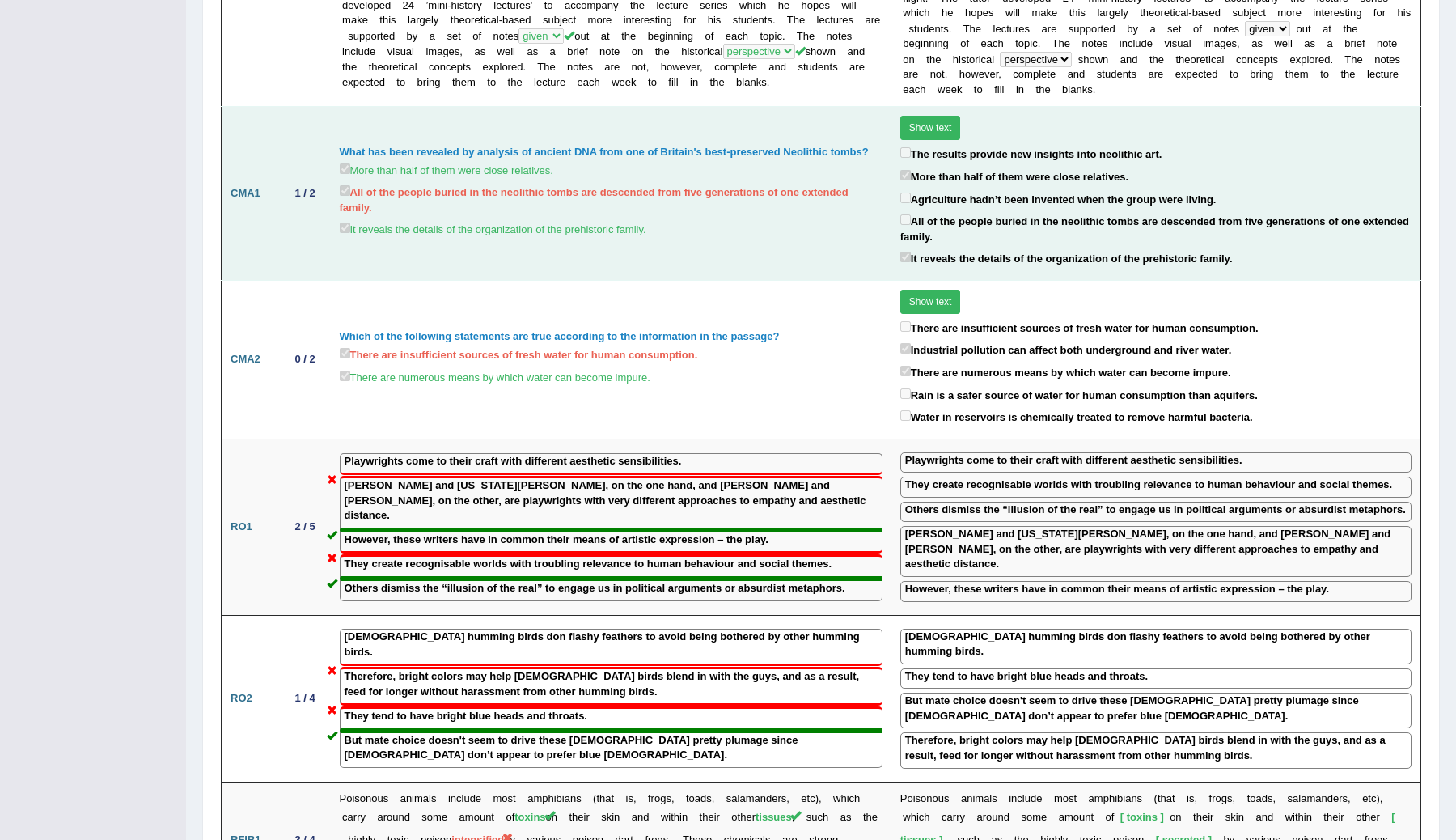
click at [348, 182] on label "All of the people buried in the neolithic tombs are descended from five generat…" at bounding box center [610, 198] width 542 height 33
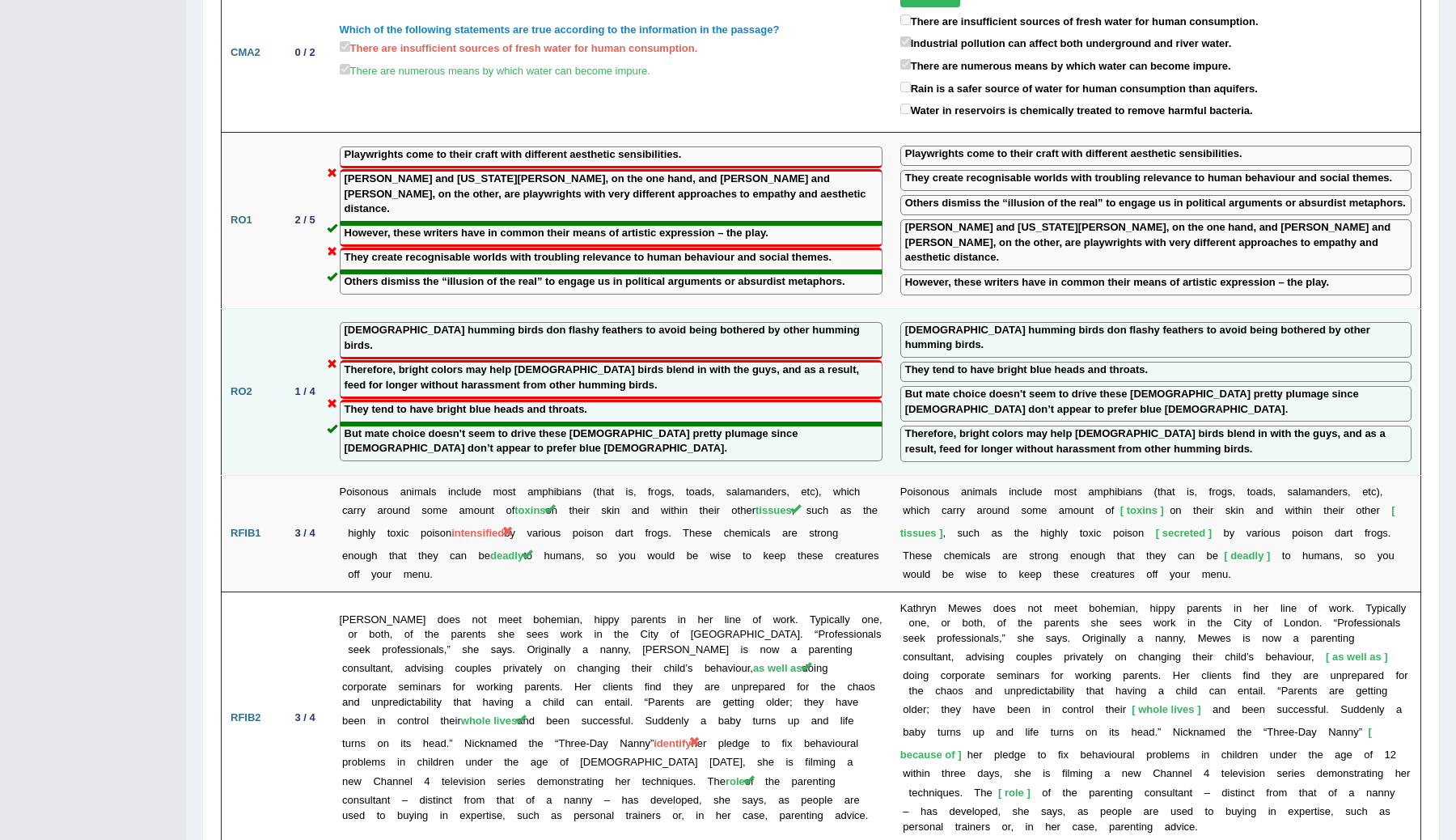
scroll to position [1855, 0]
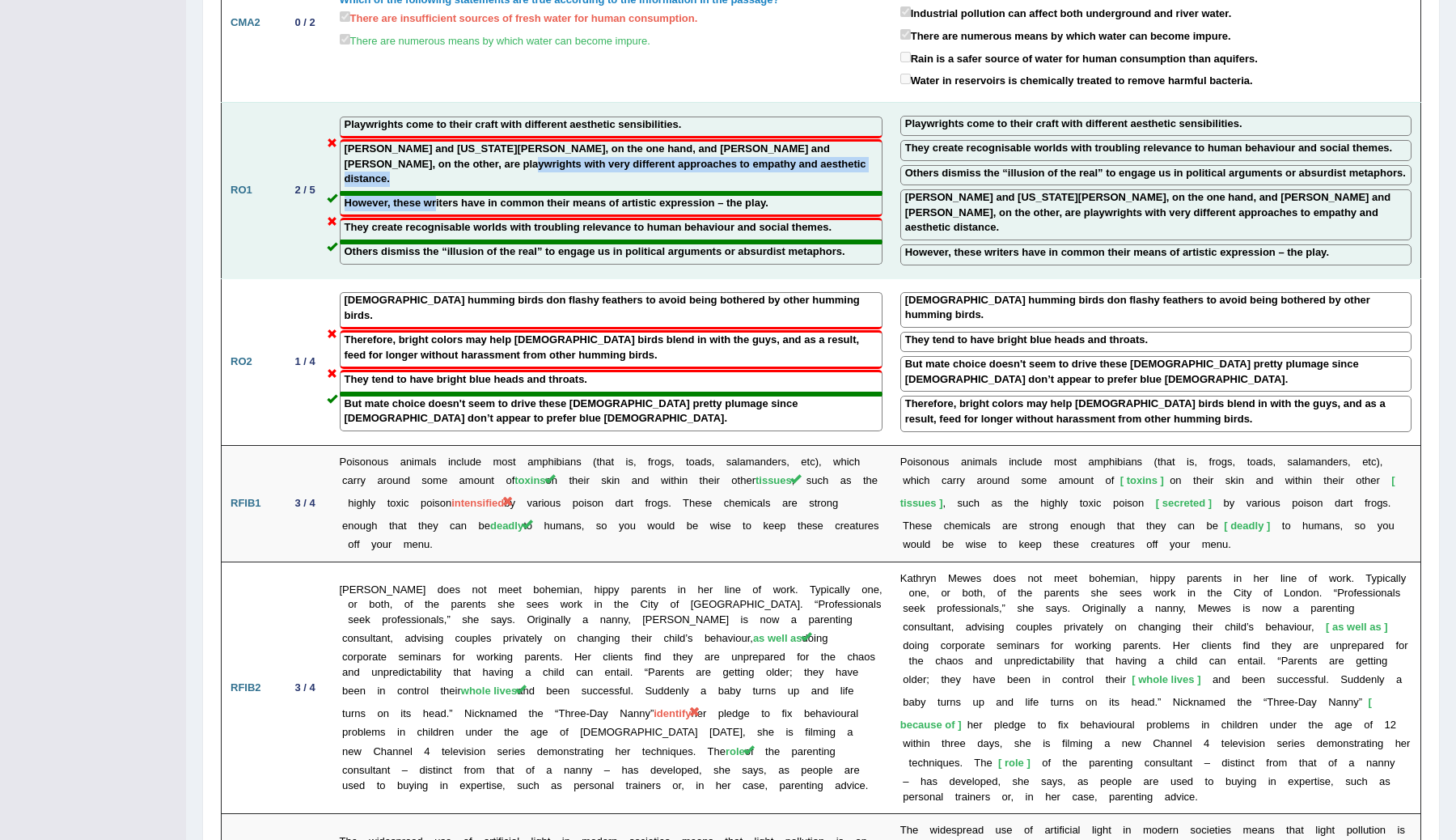
drag, startPoint x: 439, startPoint y: 123, endPoint x: 436, endPoint y: 148, distance: 25.2
click at [439, 149] on td "Playwrights come to their craft with different aesthetic sensibilities. Thornto…" at bounding box center [610, 189] width 560 height 176
click at [452, 218] on div "They create recognisable worlds with troubling relevance to human behaviour and…" at bounding box center [610, 230] width 542 height 24
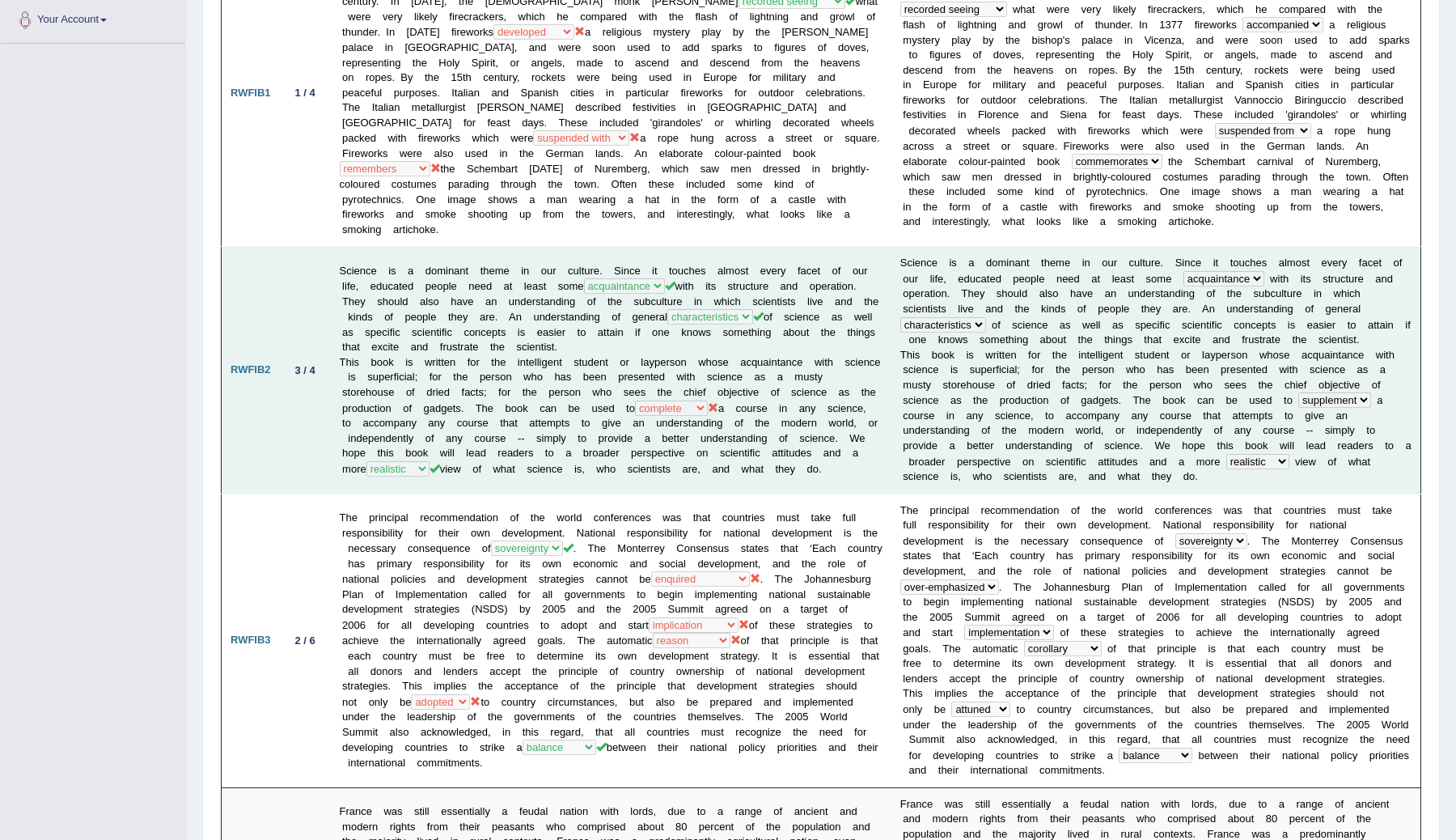
scroll to position [0, 0]
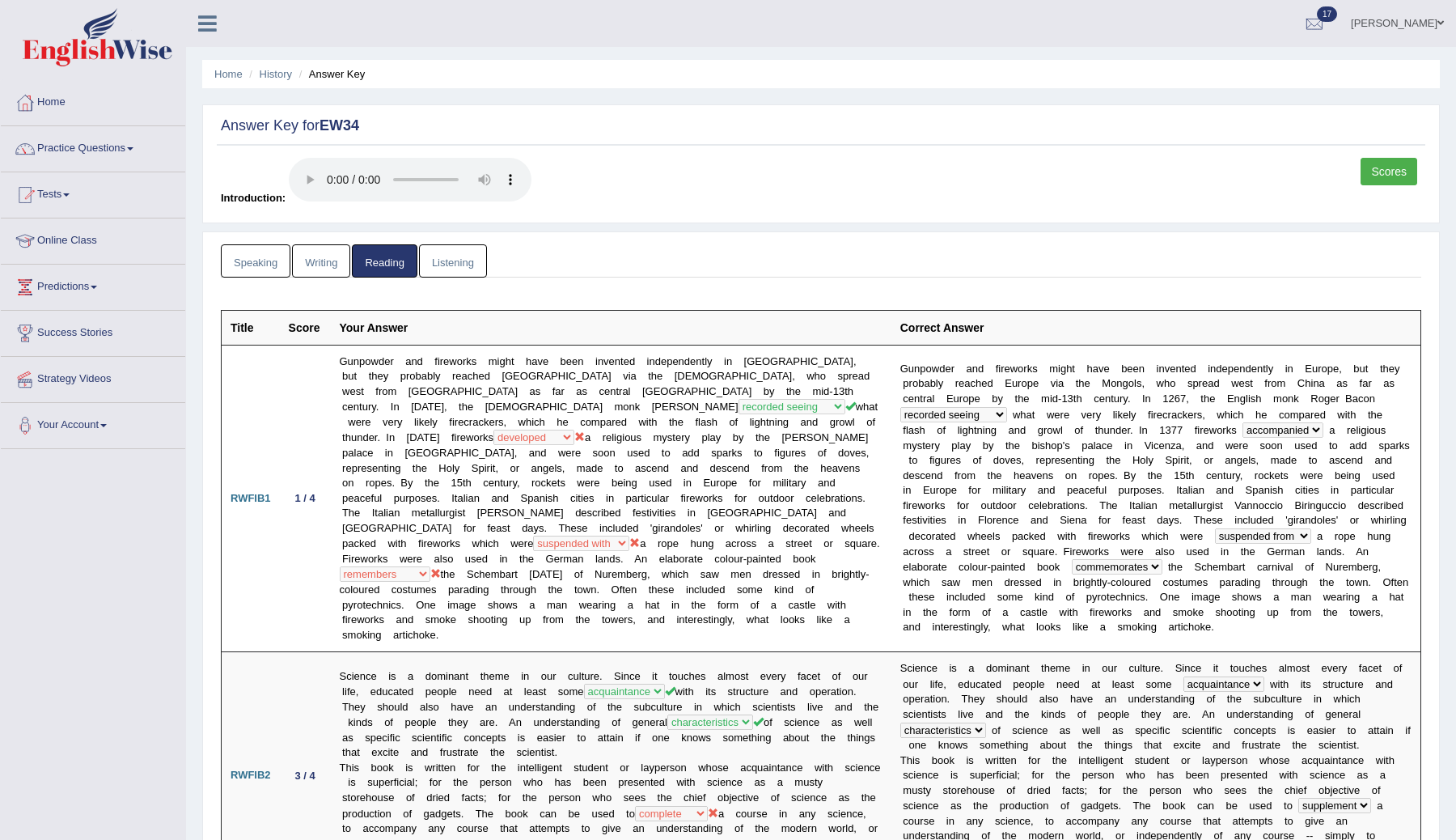
click at [326, 266] on link "Writing" at bounding box center [320, 260] width 59 height 33
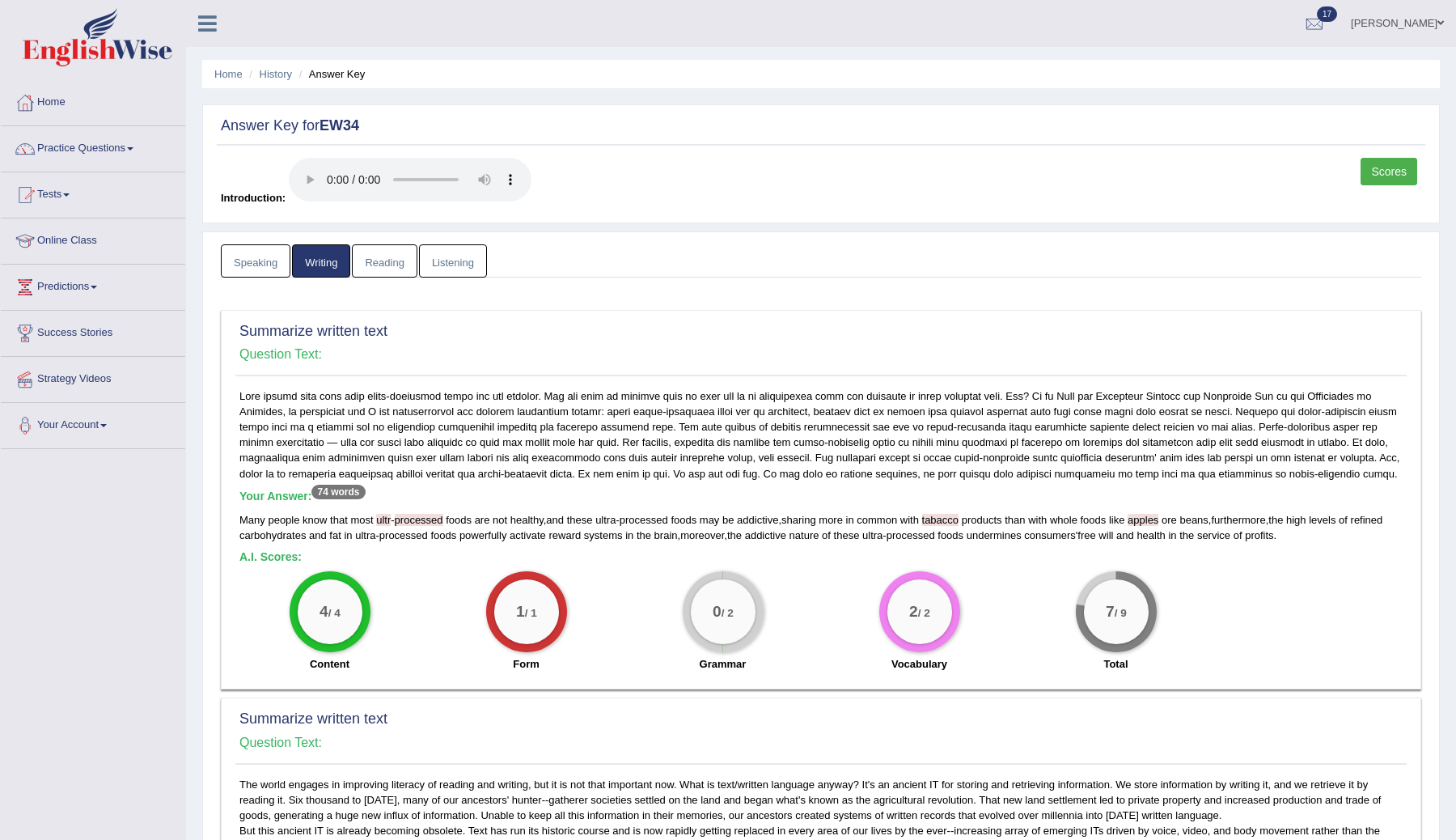
click at [379, 263] on link "Reading" at bounding box center [384, 260] width 65 height 33
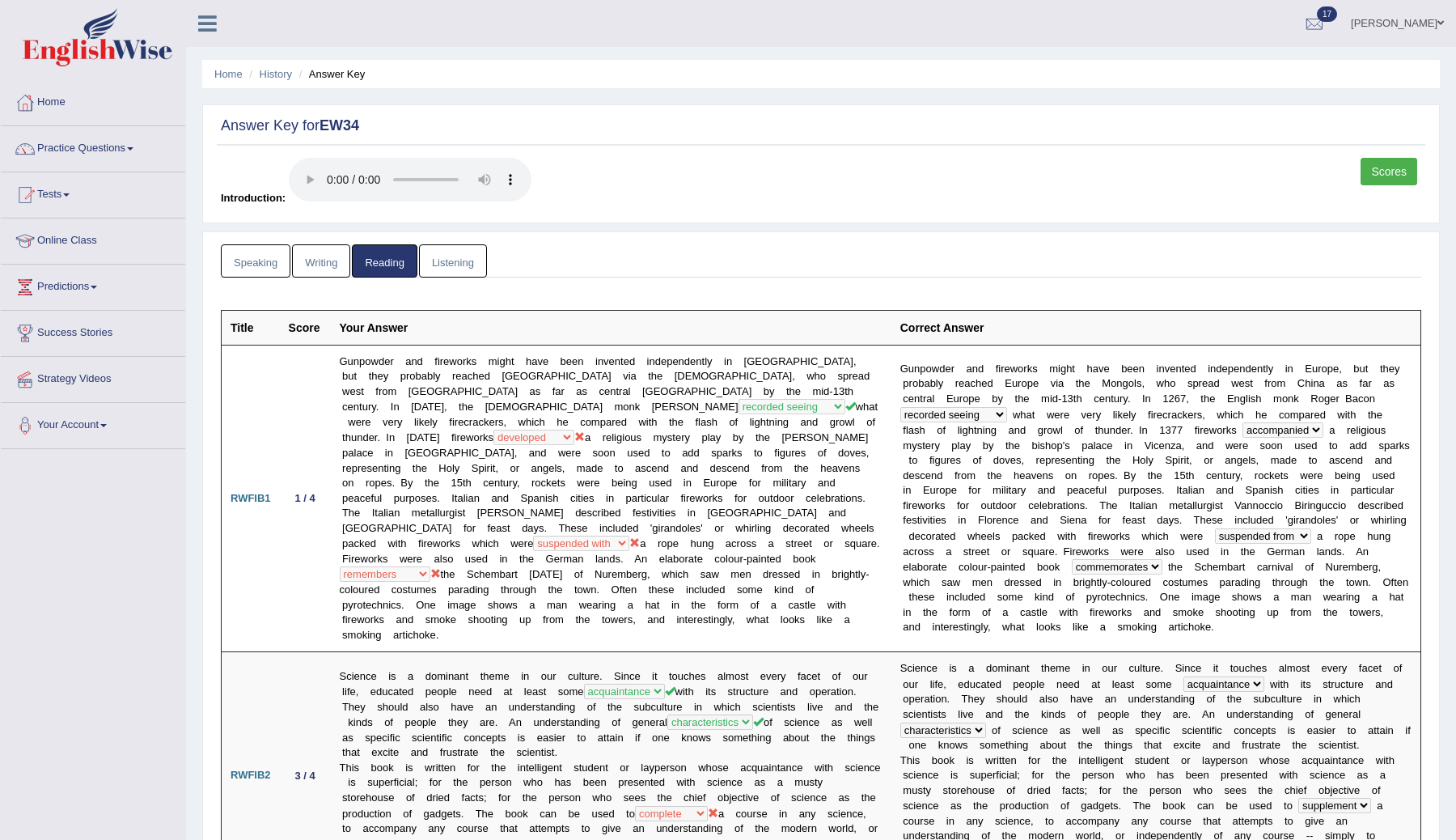
click at [459, 262] on link "Listening" at bounding box center [453, 260] width 68 height 33
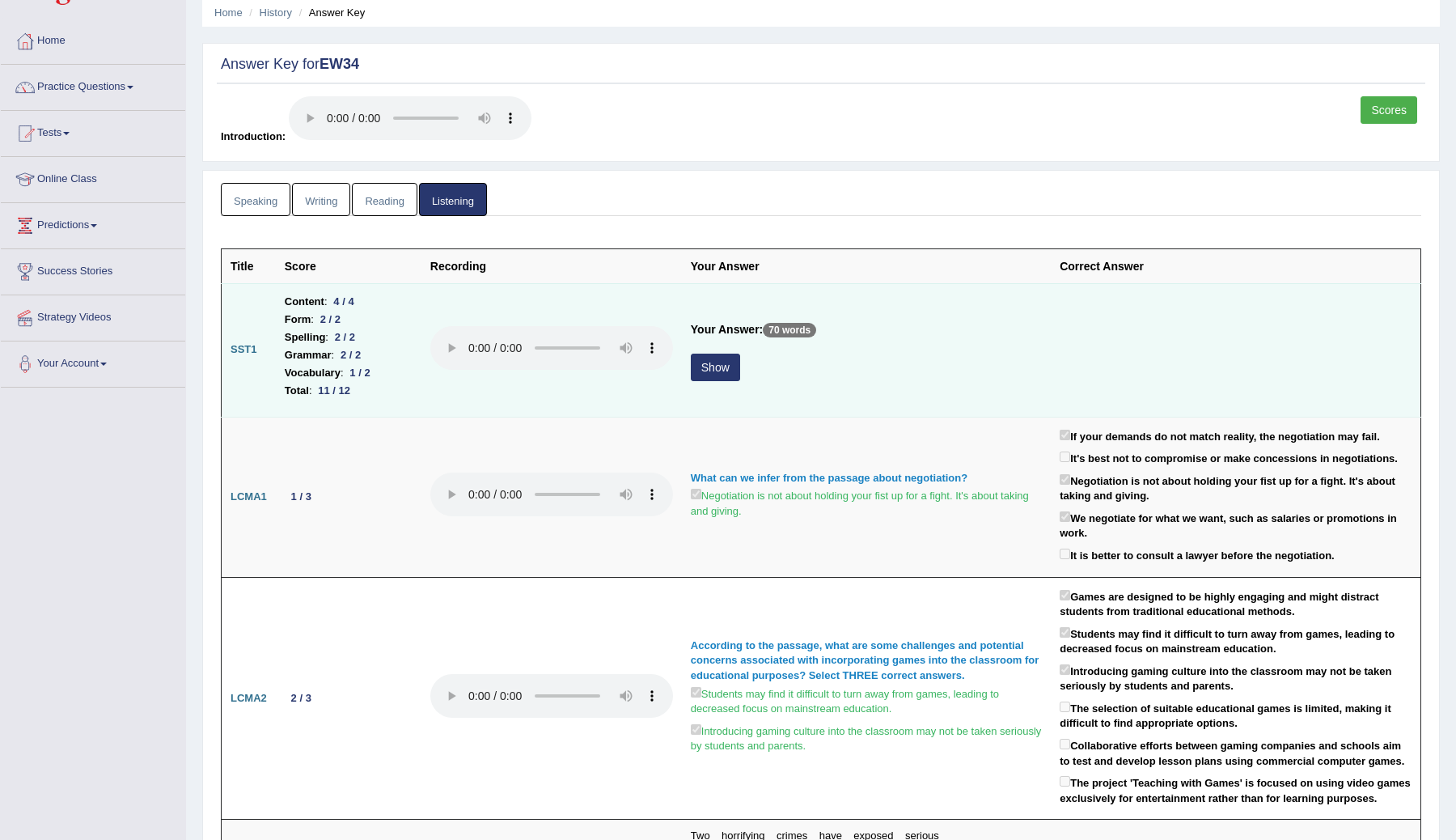
scroll to position [65, 0]
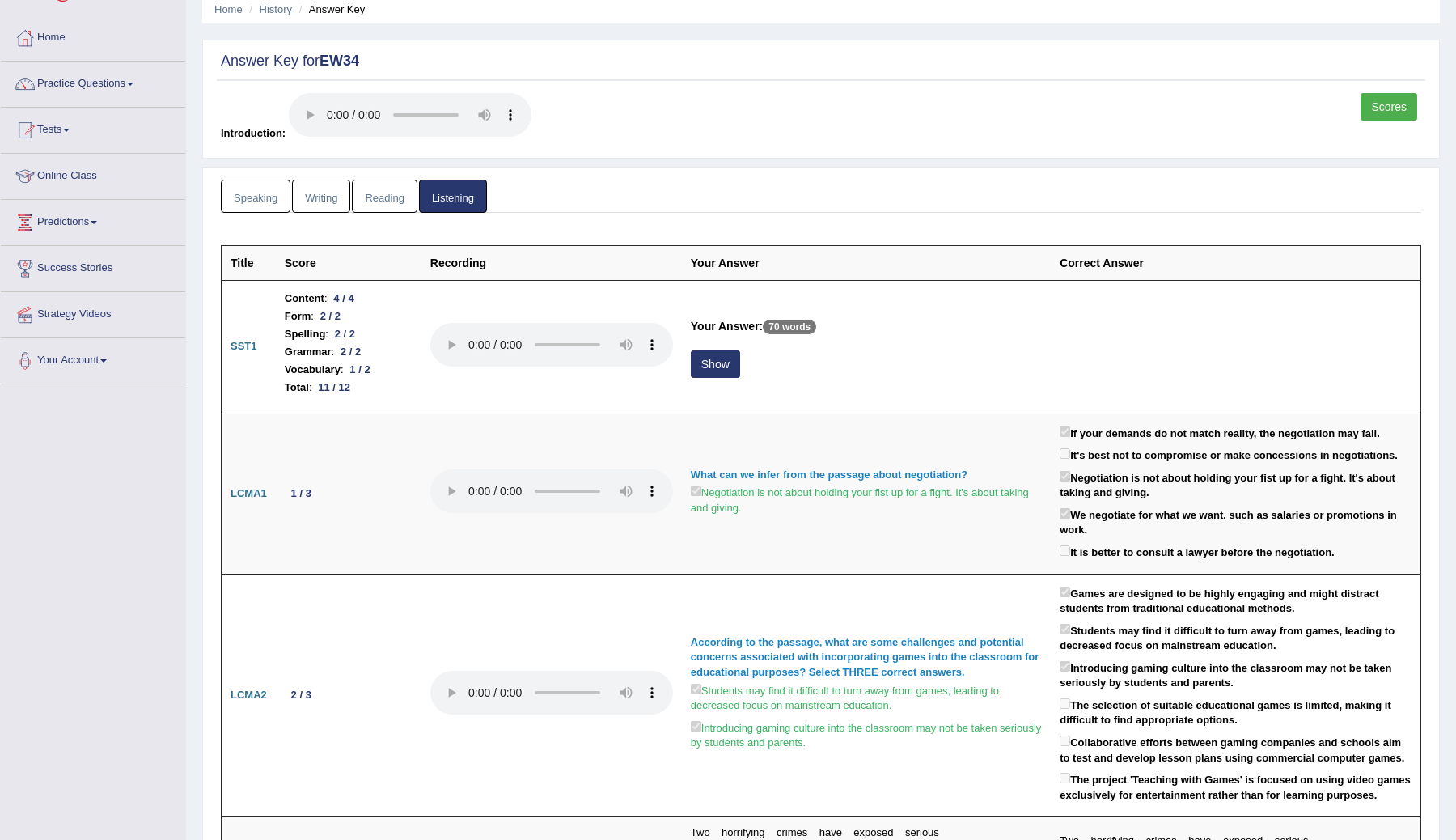
click at [1383, 105] on link "Scores" at bounding box center [1388, 106] width 57 height 28
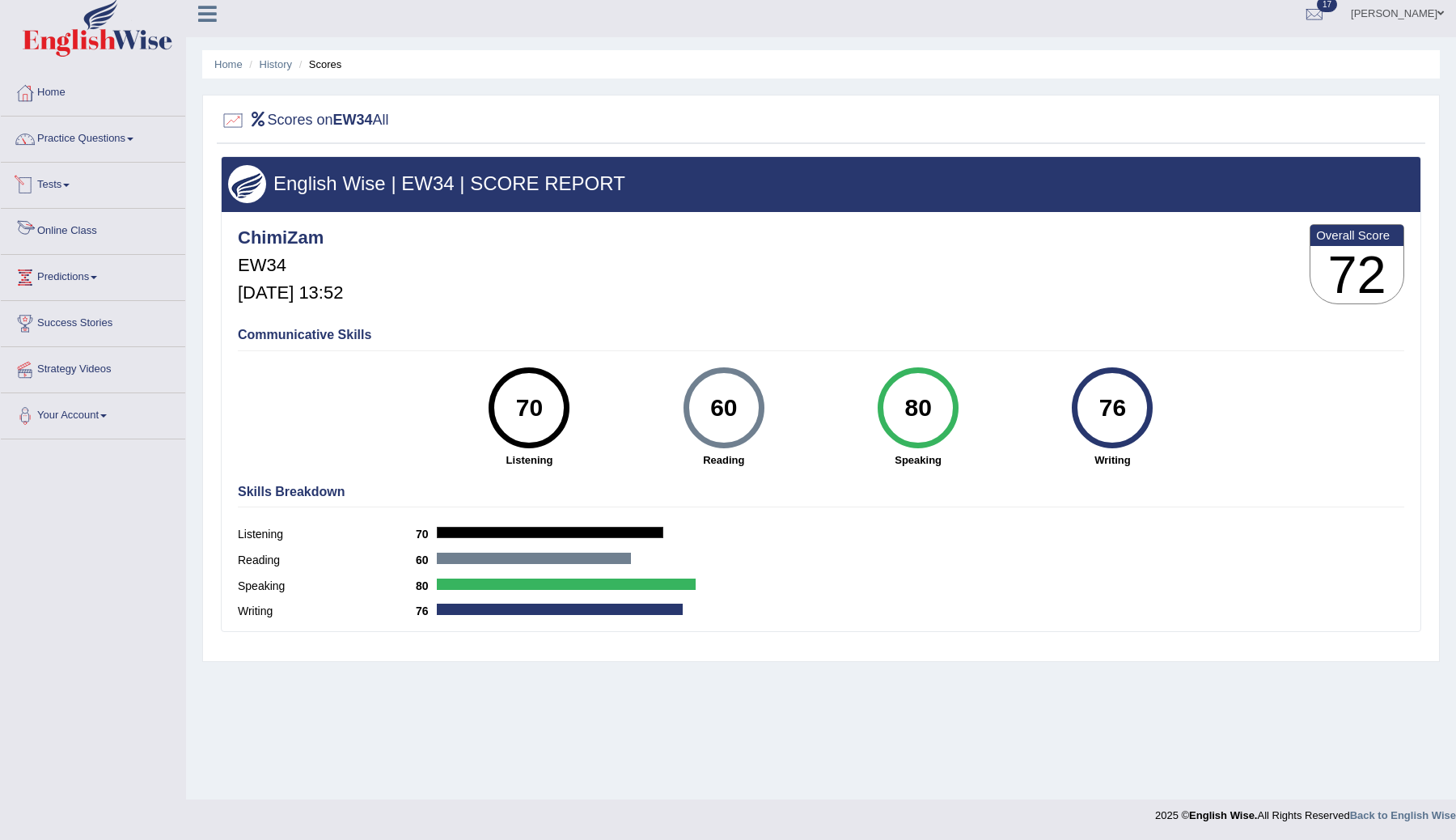
click at [72, 188] on link "Tests" at bounding box center [93, 182] width 184 height 41
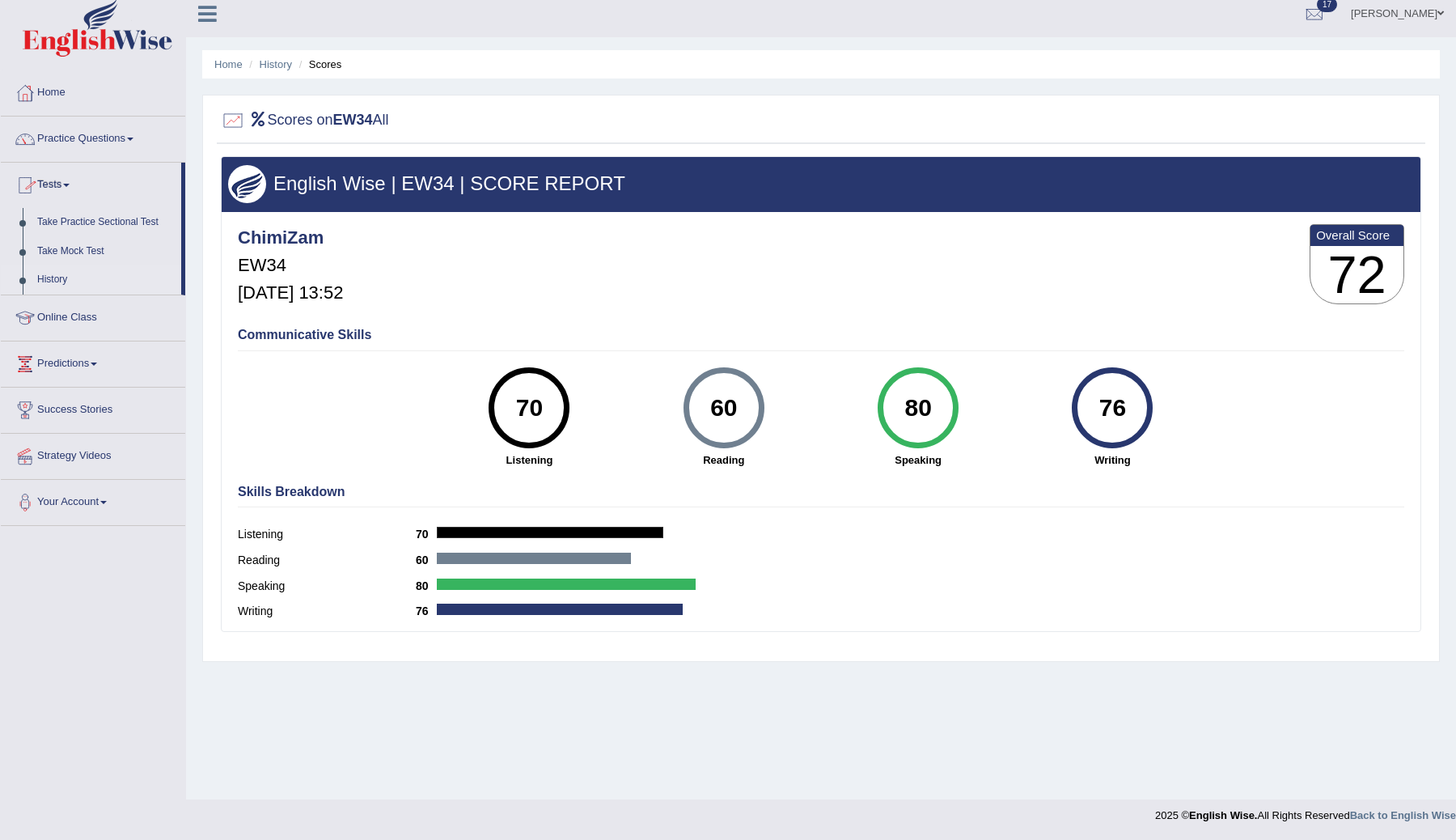
click at [51, 281] on link "History" at bounding box center [105, 280] width 151 height 29
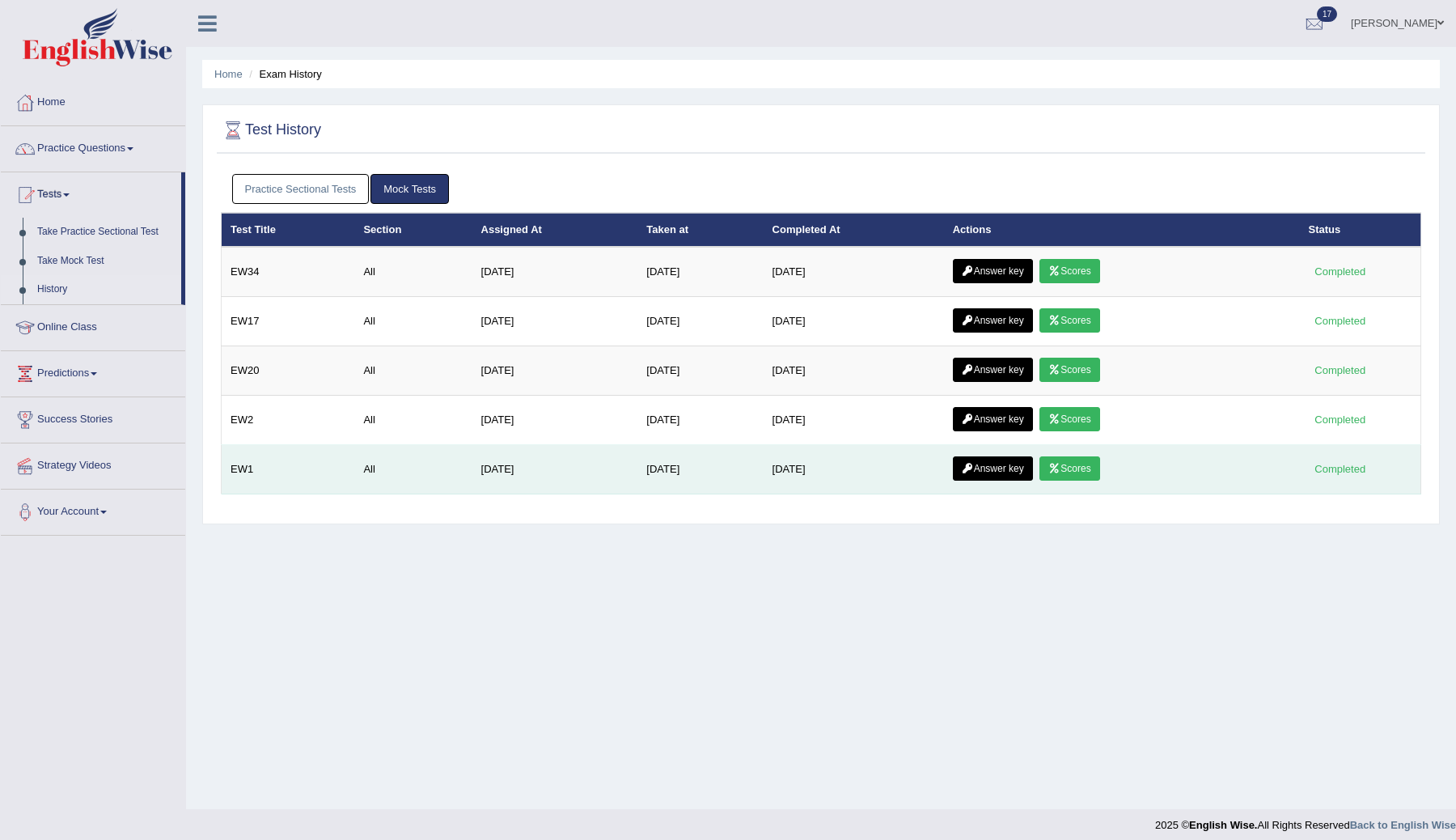
click at [1073, 470] on link "Scores" at bounding box center [1070, 468] width 60 height 24
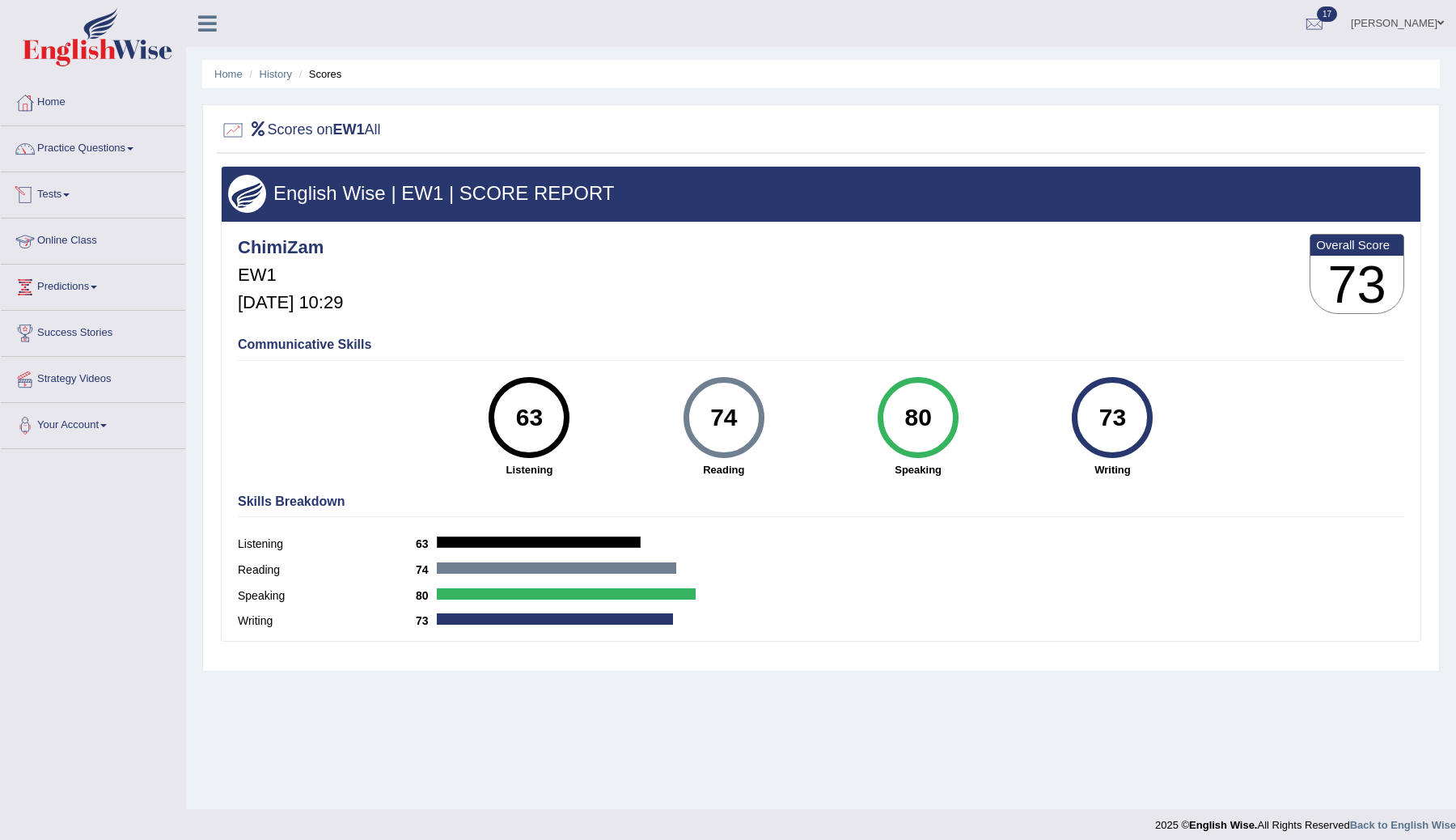
click at [65, 191] on link "Tests" at bounding box center [93, 192] width 184 height 41
click at [50, 288] on link "History" at bounding box center [105, 289] width 151 height 29
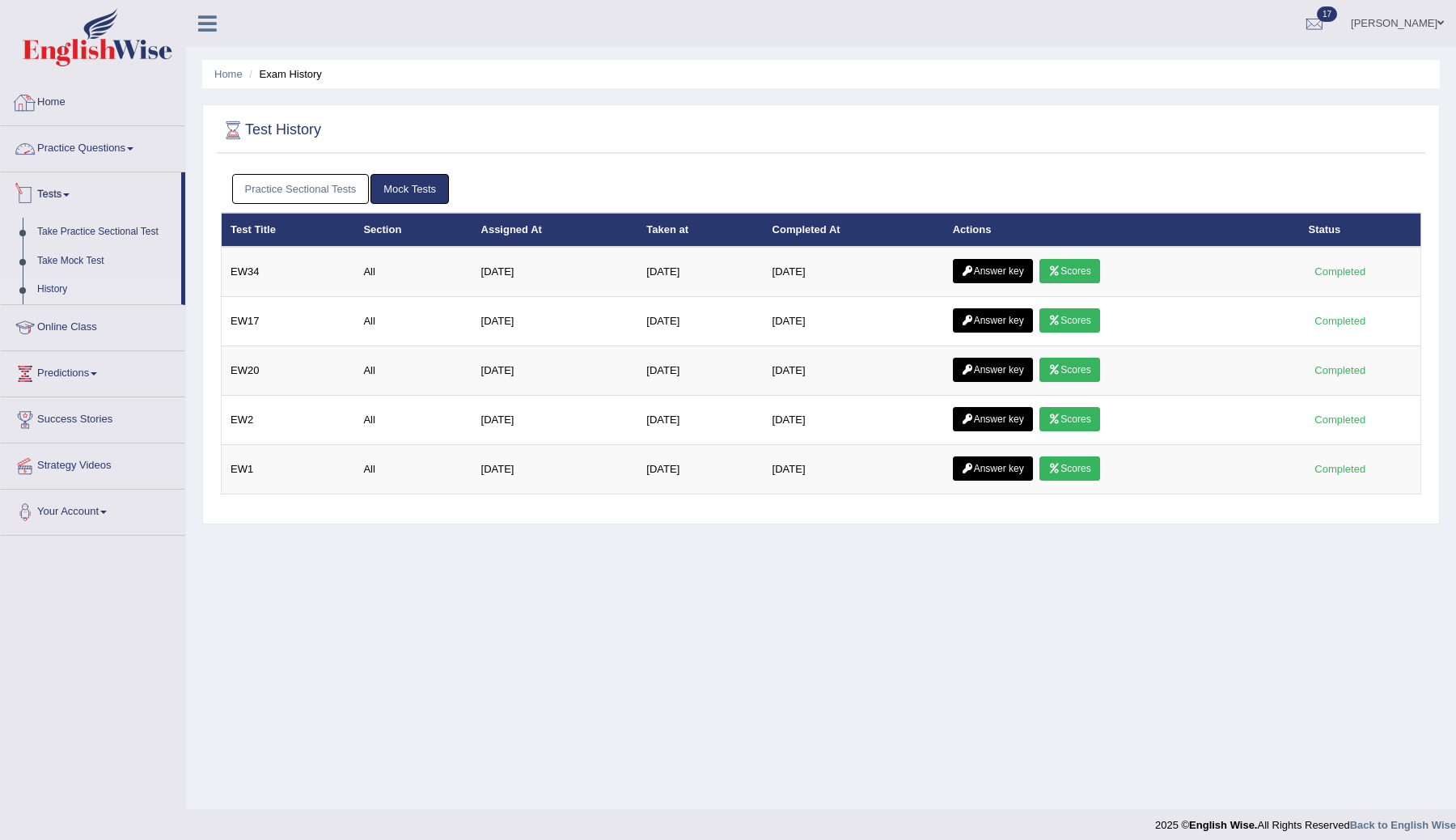
click at [45, 100] on link "Home" at bounding box center [93, 100] width 184 height 41
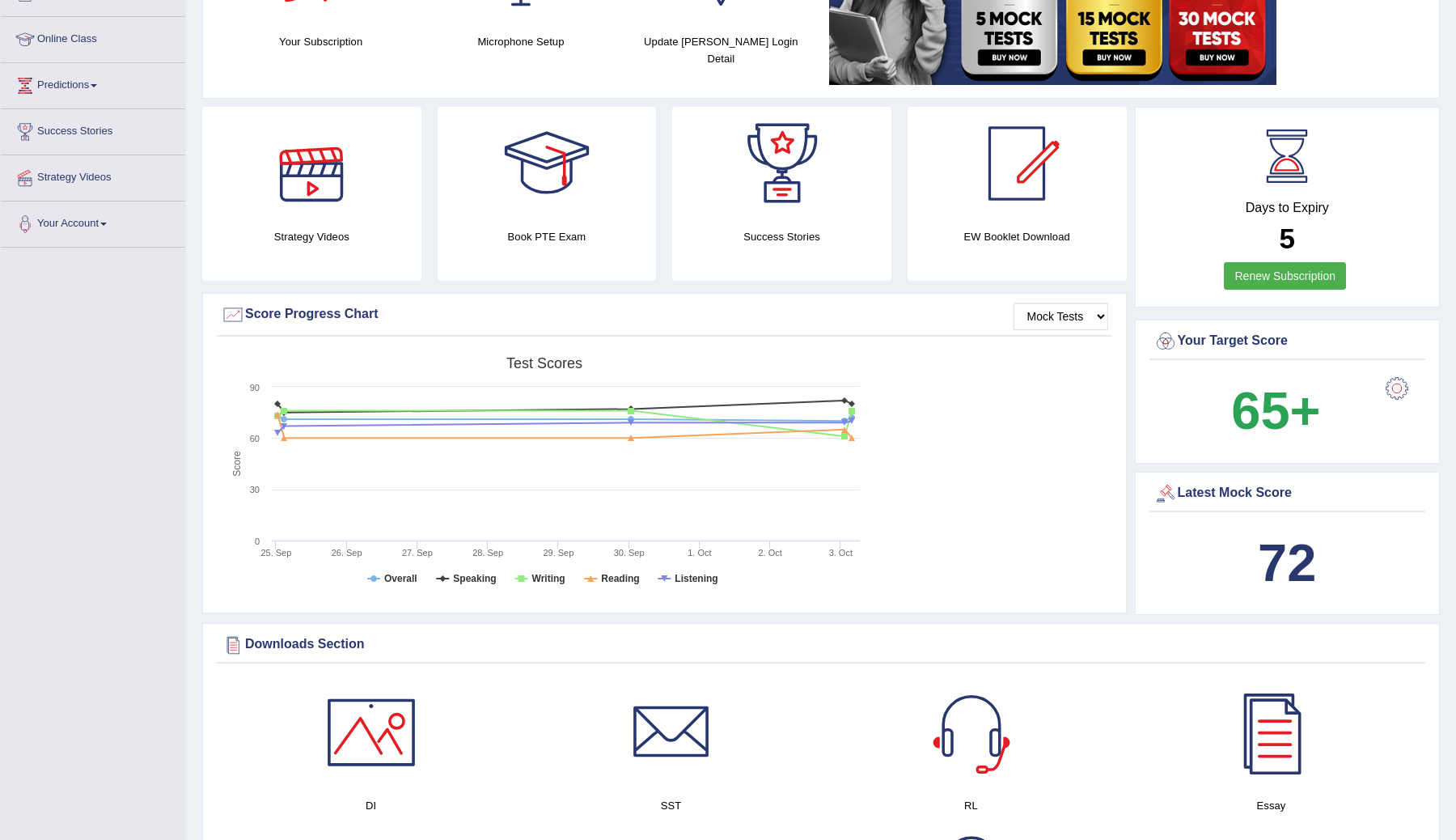
scroll to position [236, 0]
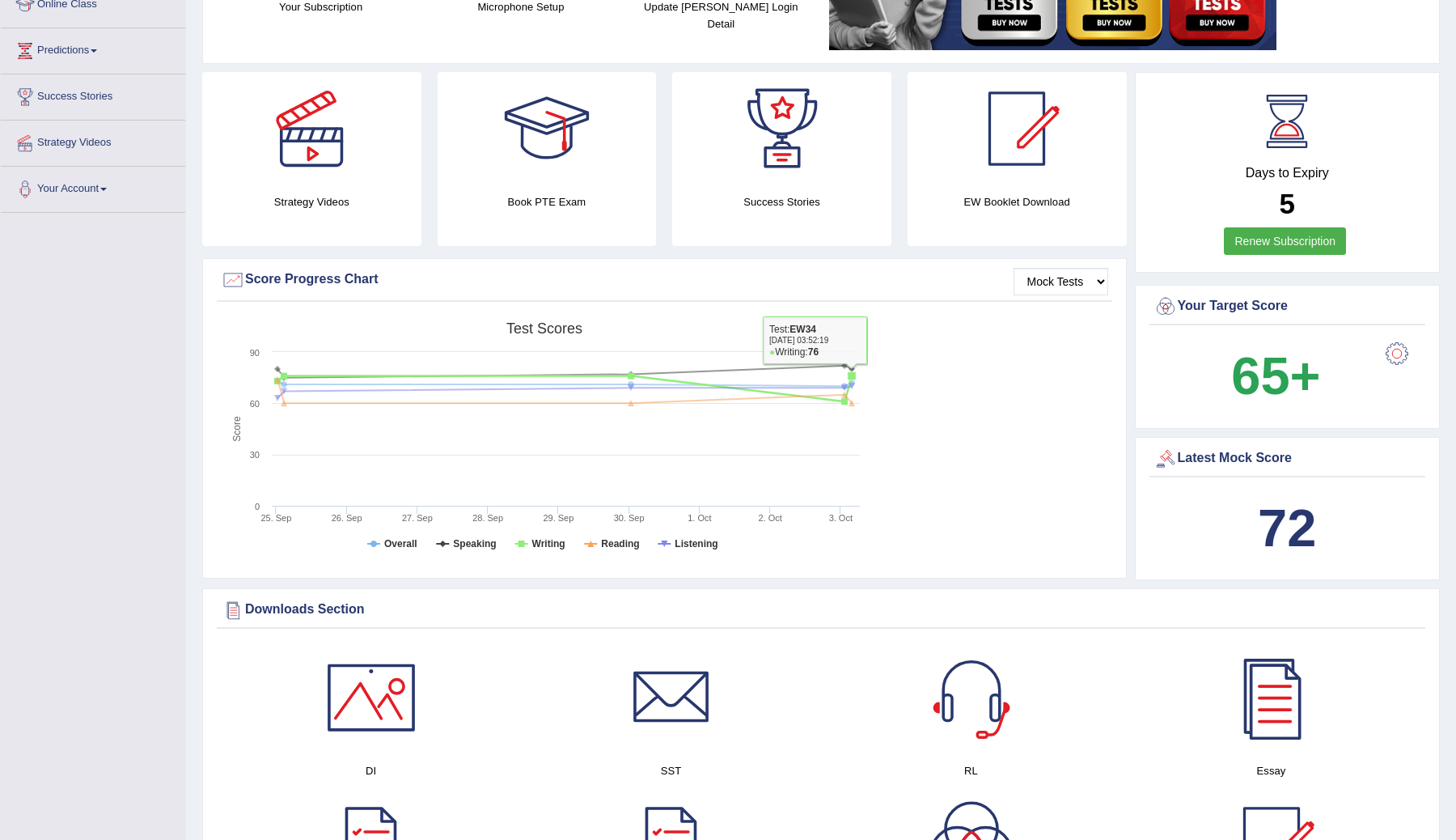
click at [913, 365] on div "Created with Highcharts 7.1.2 Score Test scores Overall Speaking Writing Readin…" at bounding box center [665, 441] width 896 height 256
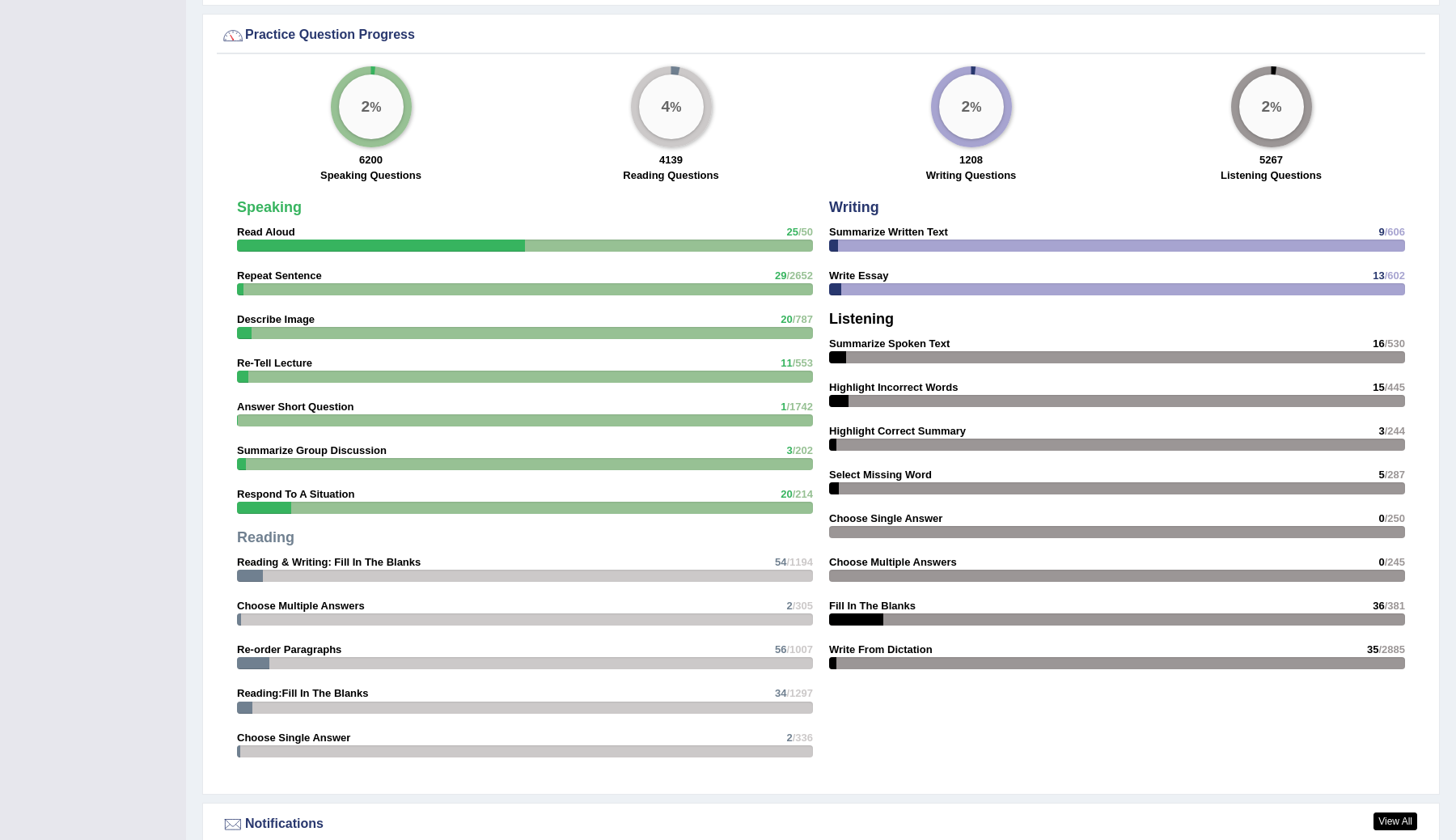
scroll to position [1070, 0]
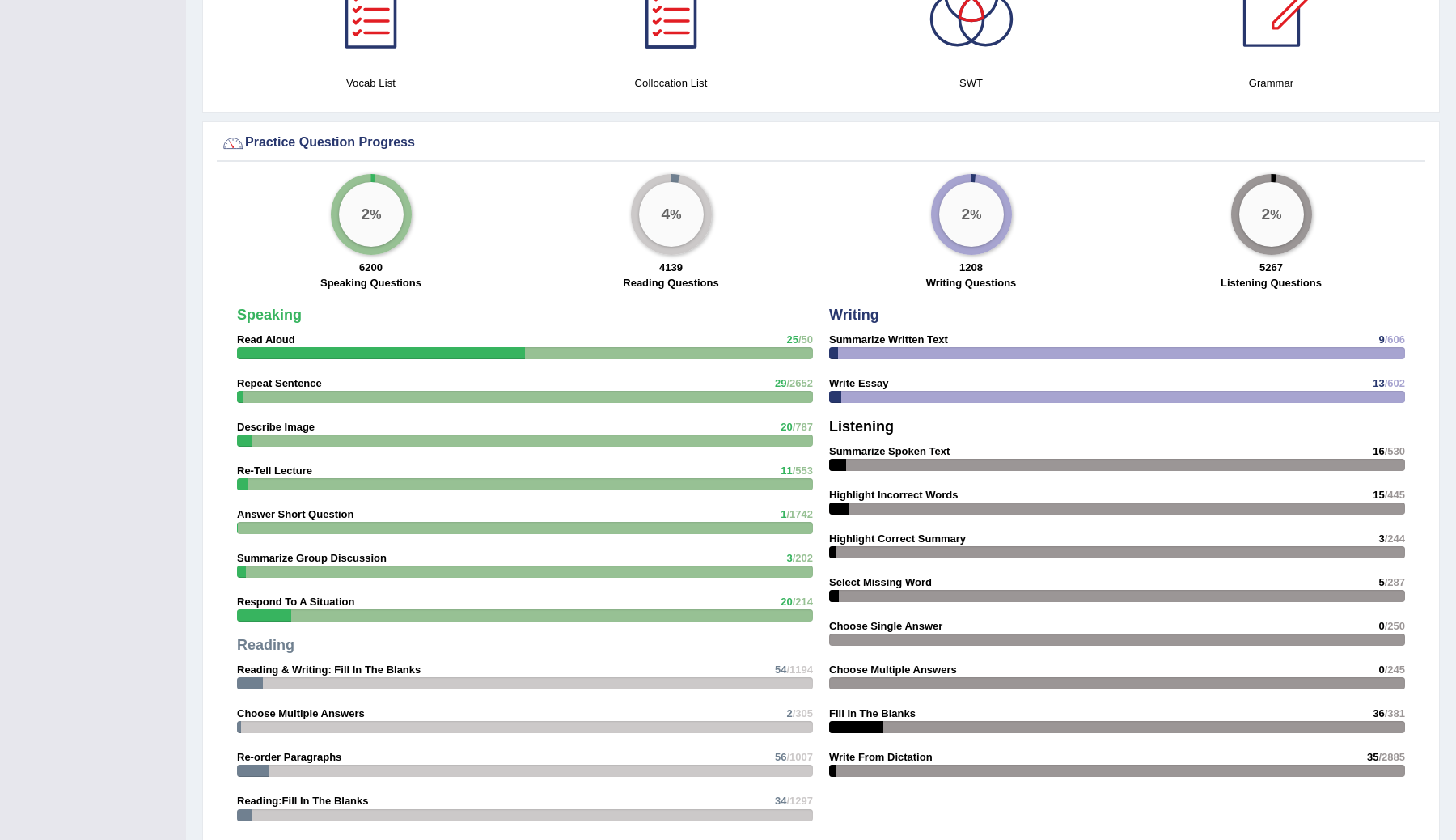
click at [404, 478] on div "Speaking Read Aloud 25 /50 Repeat Sentence 29 /2652 Describe Image 20 /787 Re-T…" at bounding box center [524, 590] width 592 height 581
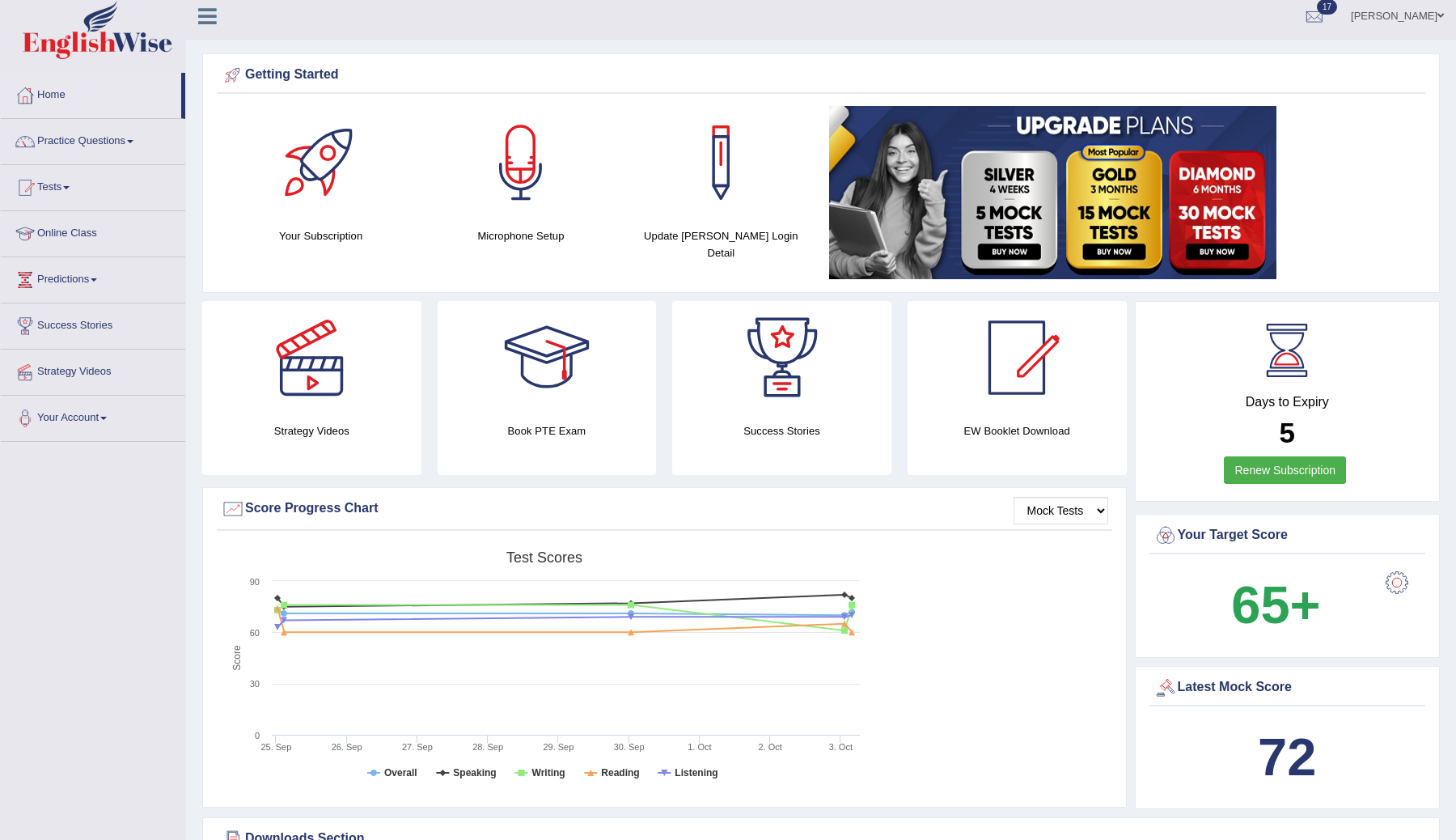
scroll to position [0, 0]
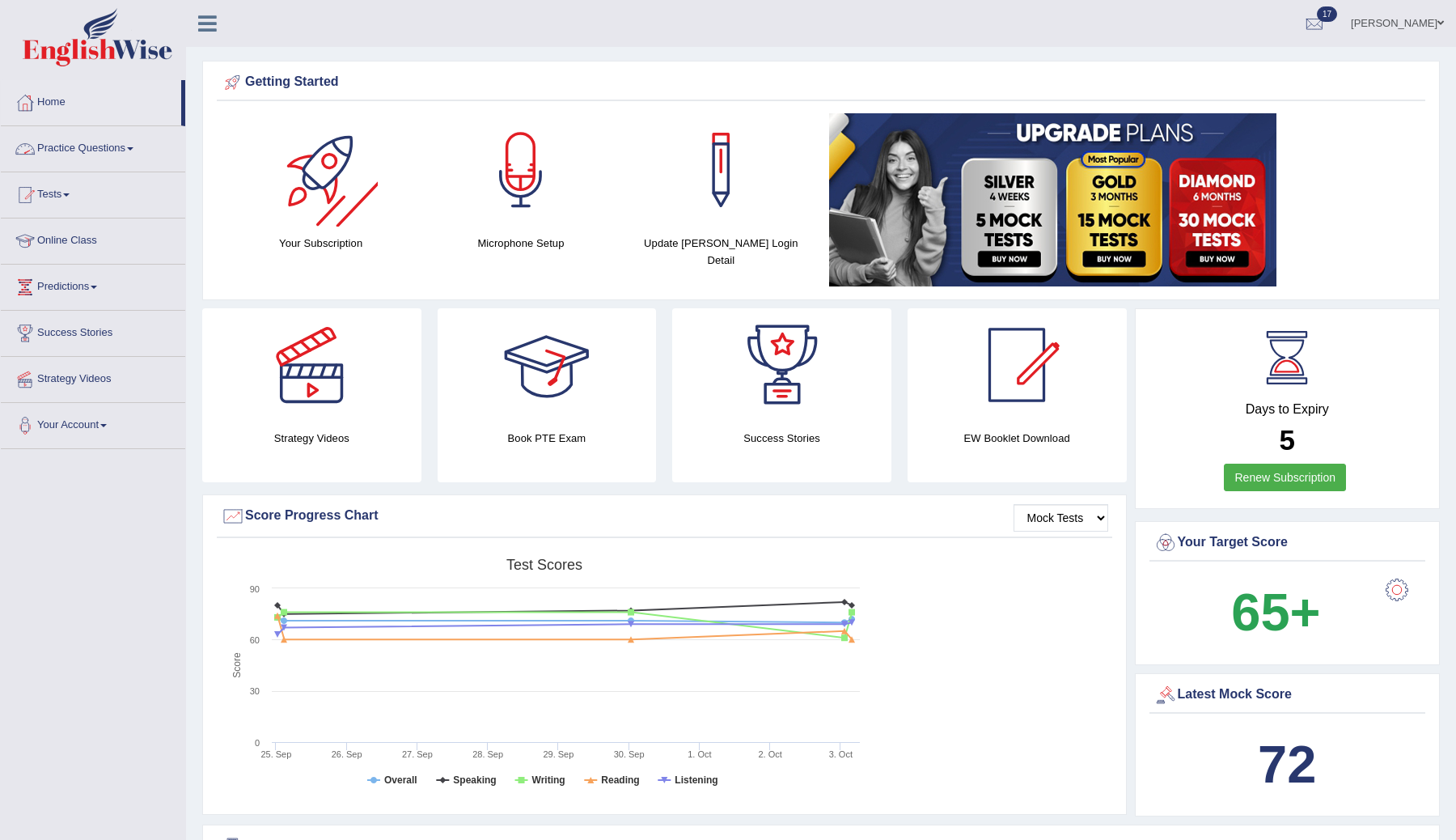
click at [119, 136] on link "Practice Questions" at bounding box center [93, 146] width 184 height 41
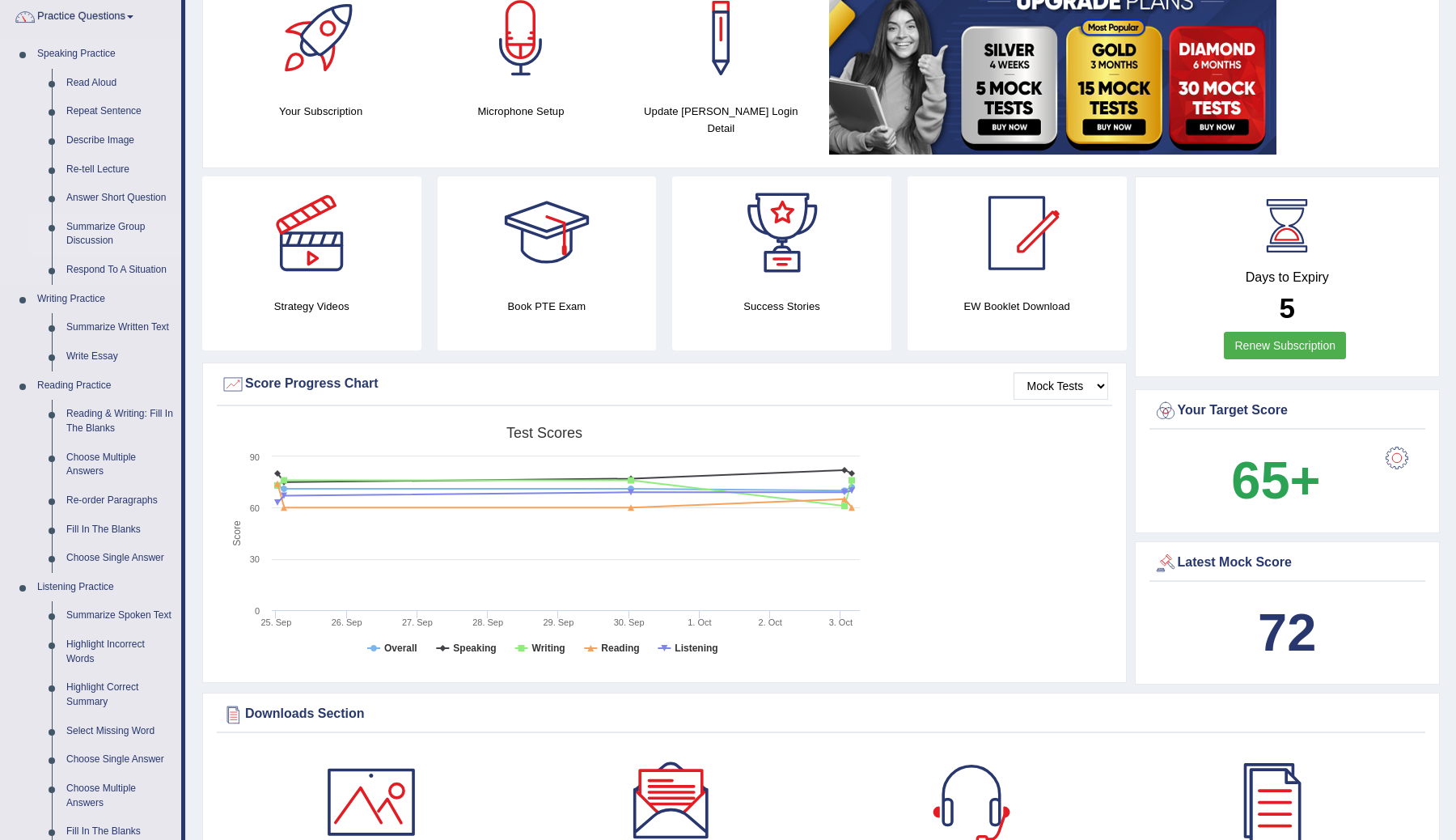
scroll to position [140, 0]
